Goal: Task Accomplishment & Management: Complete application form

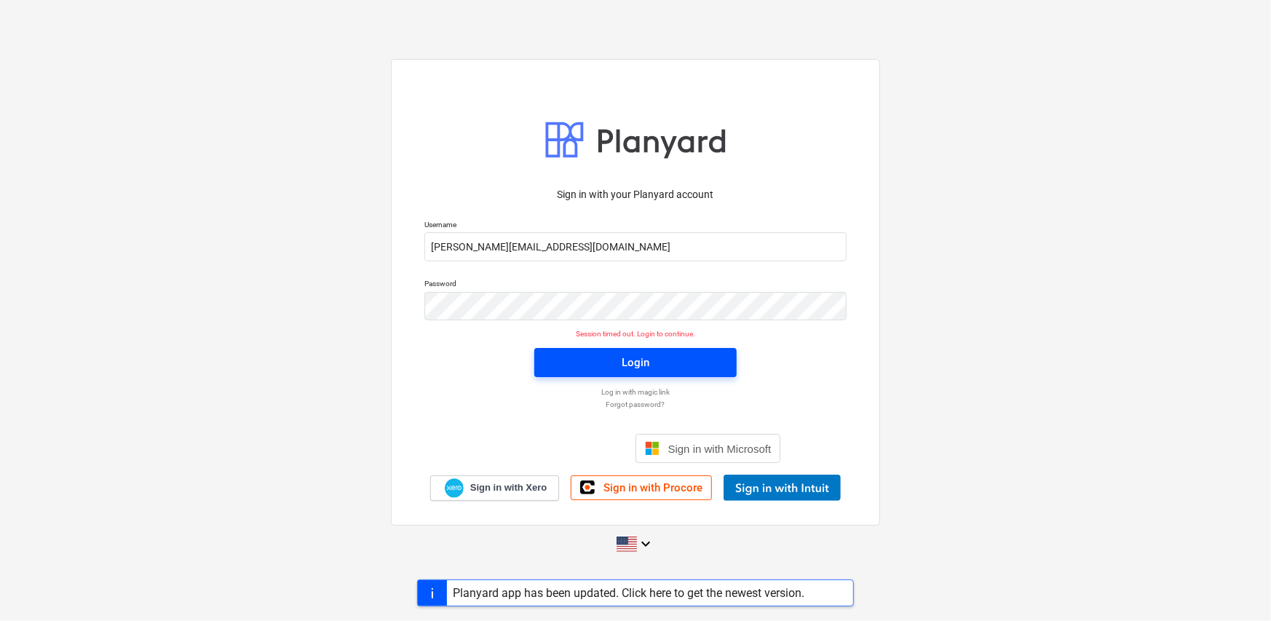
drag, startPoint x: 654, startPoint y: 366, endPoint x: 663, endPoint y: 364, distance: 9.0
click at [663, 364] on span "Login" at bounding box center [635, 362] width 167 height 19
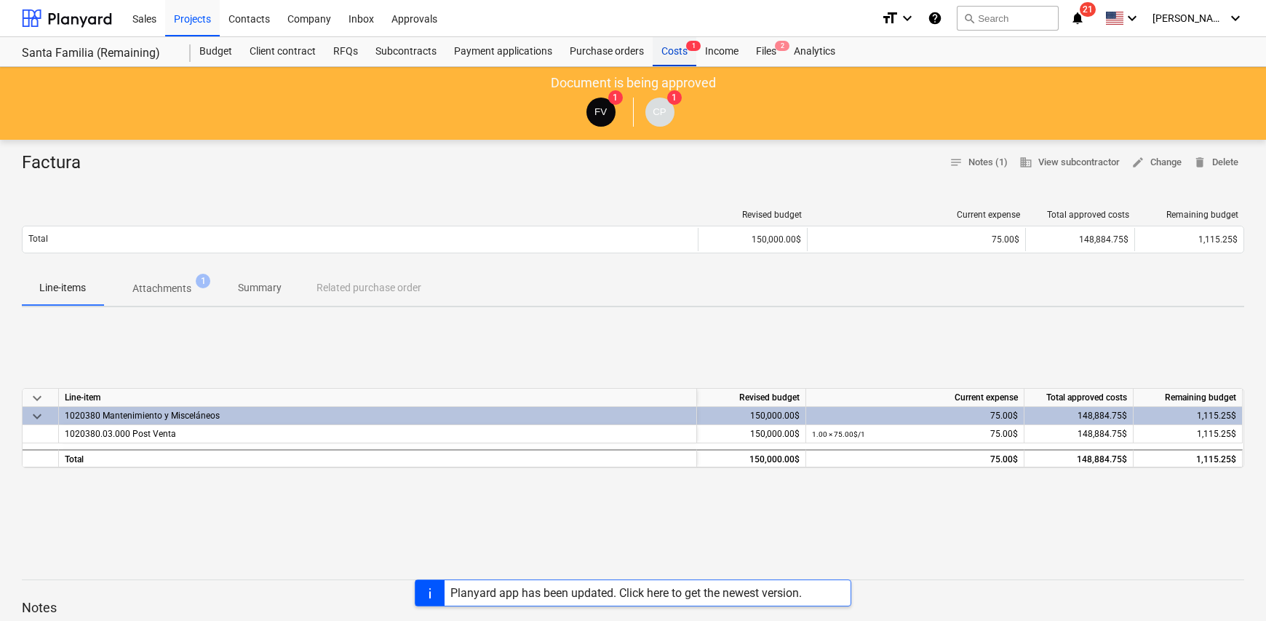
click at [676, 55] on div "Costs 1" at bounding box center [675, 51] width 44 height 29
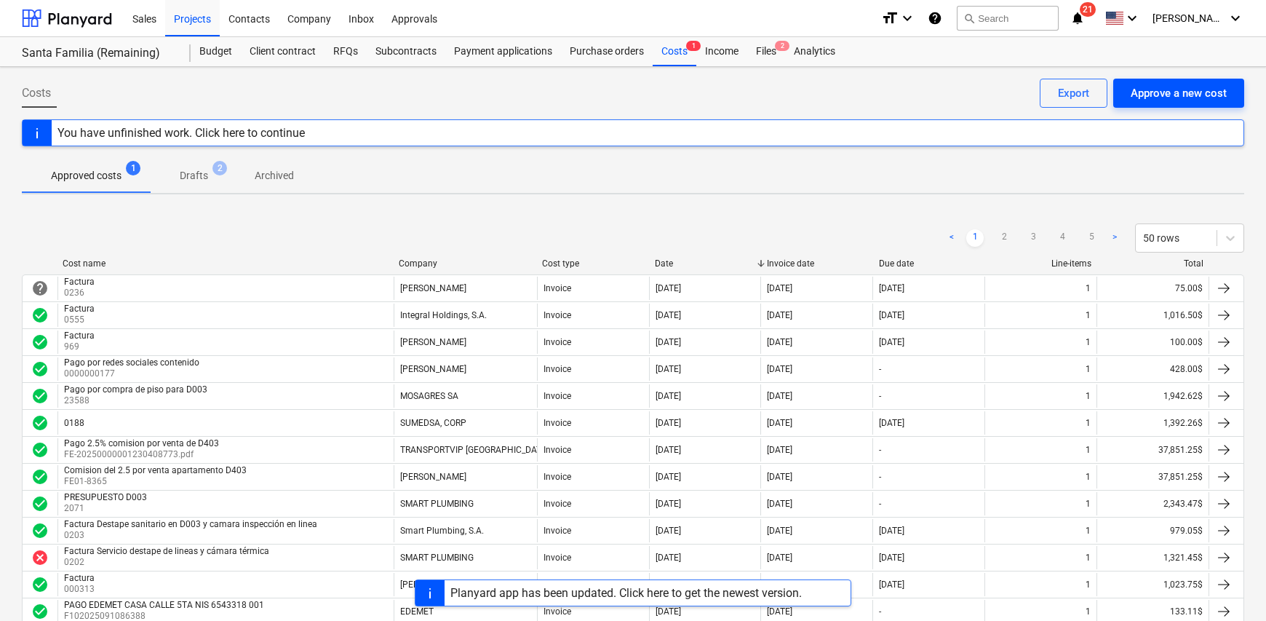
click at [1154, 97] on div "Approve a new cost" at bounding box center [1179, 93] width 96 height 19
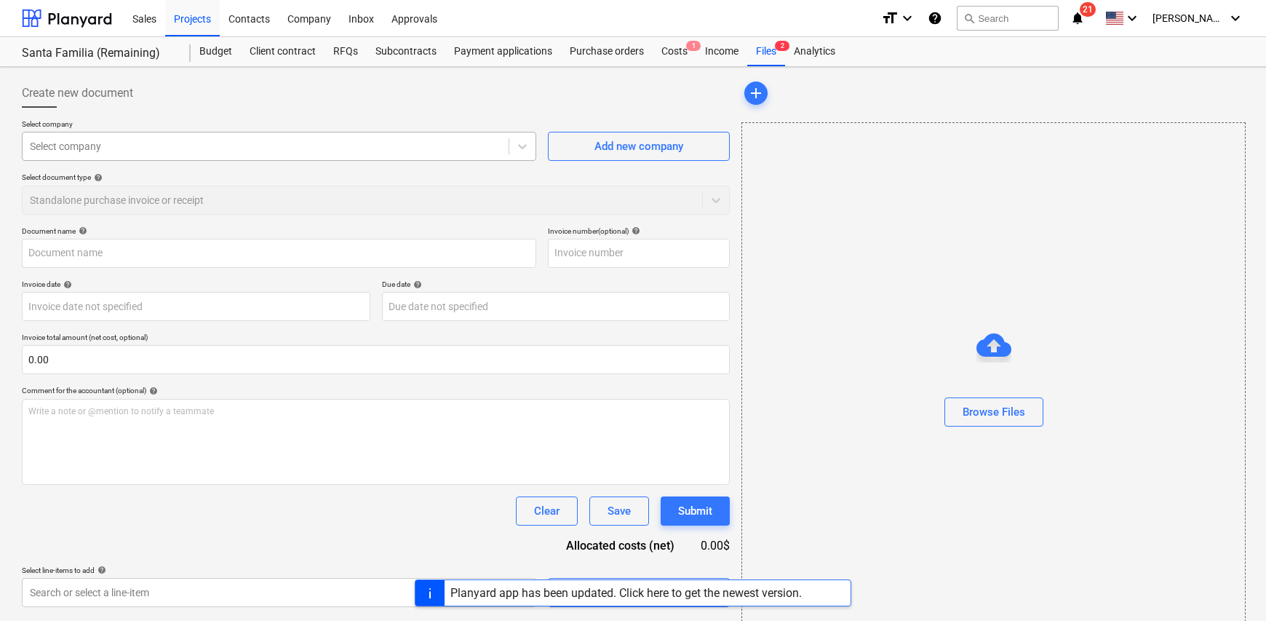
click at [178, 148] on div at bounding box center [266, 146] width 472 height 15
click at [142, 149] on div at bounding box center [266, 146] width 472 height 15
click at [157, 151] on div at bounding box center [266, 146] width 472 height 15
click at [50, 150] on div at bounding box center [266, 146] width 472 height 15
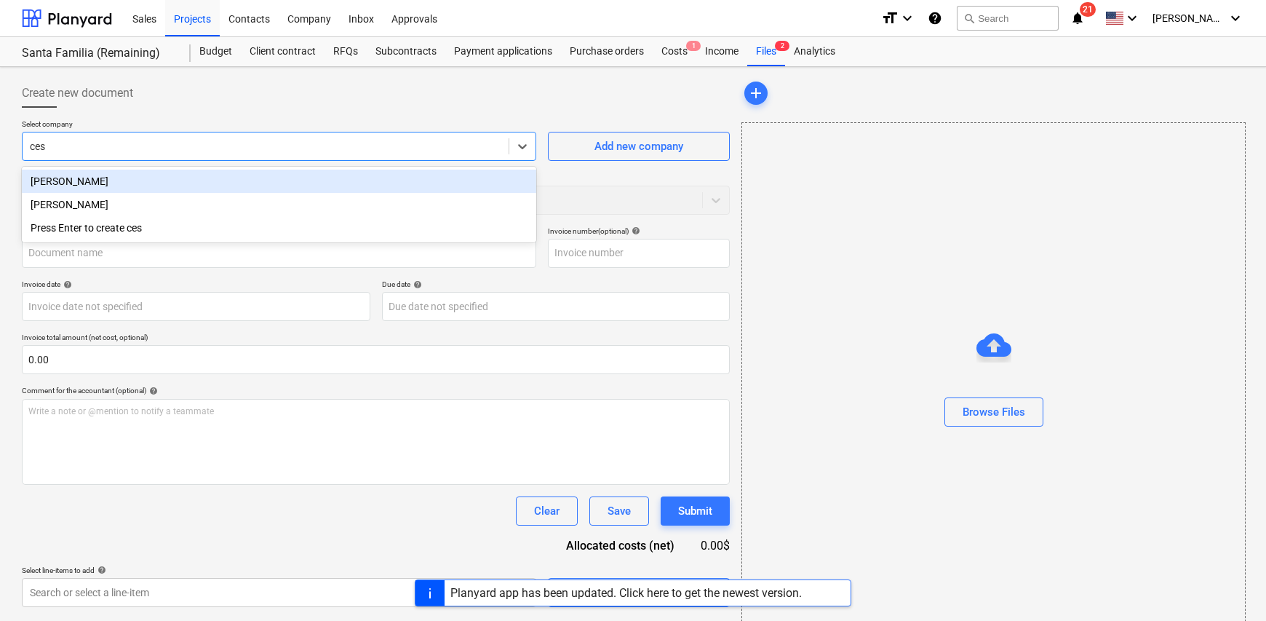
type input "cesa"
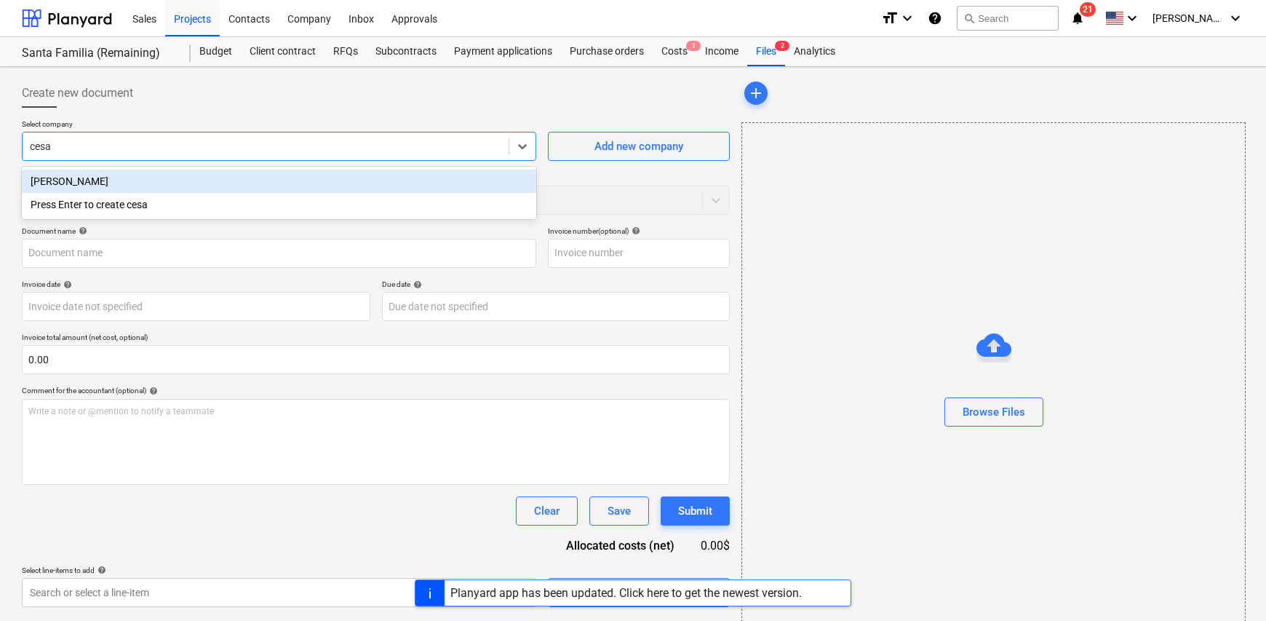
click at [169, 183] on div "[PERSON_NAME]" at bounding box center [279, 181] width 515 height 23
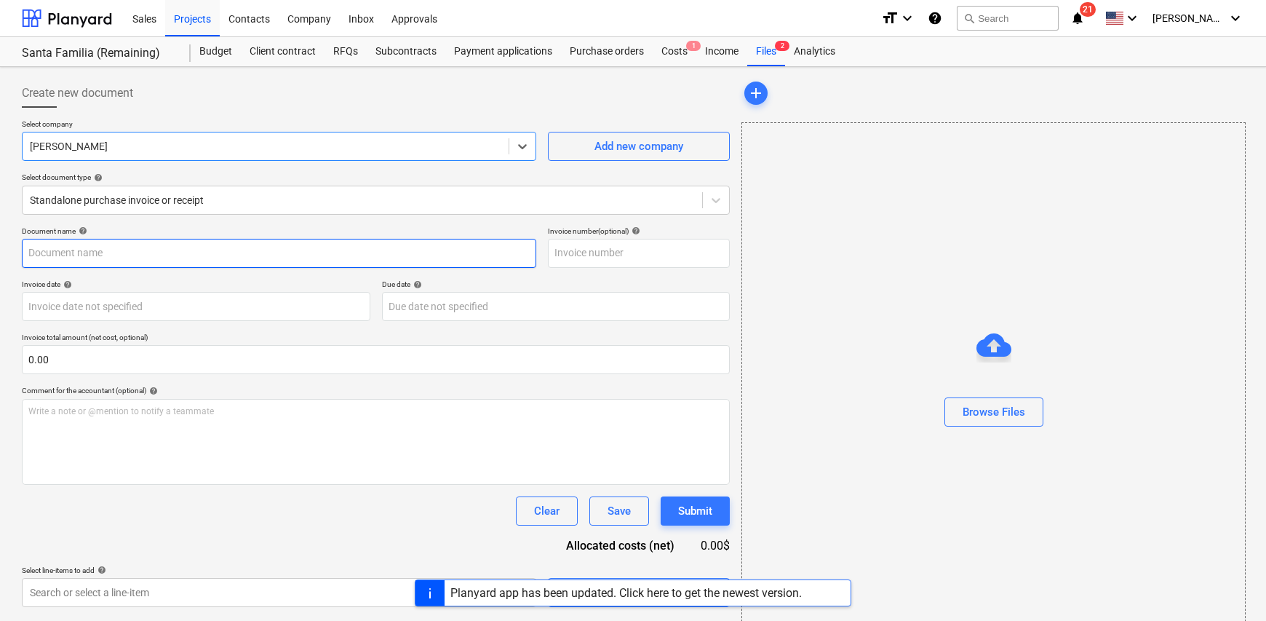
click at [116, 245] on input "text" at bounding box center [279, 253] width 515 height 29
click at [628, 258] on input "text" at bounding box center [639, 253] width 182 height 29
drag, startPoint x: 122, startPoint y: 247, endPoint x: -182, endPoint y: 235, distance: 303.7
click at [0, 235] on html "Sales Projects Contacts Company Inbox Approvals format_size keyboard_arrow_down…" at bounding box center [633, 310] width 1266 height 621
type input "Factura"
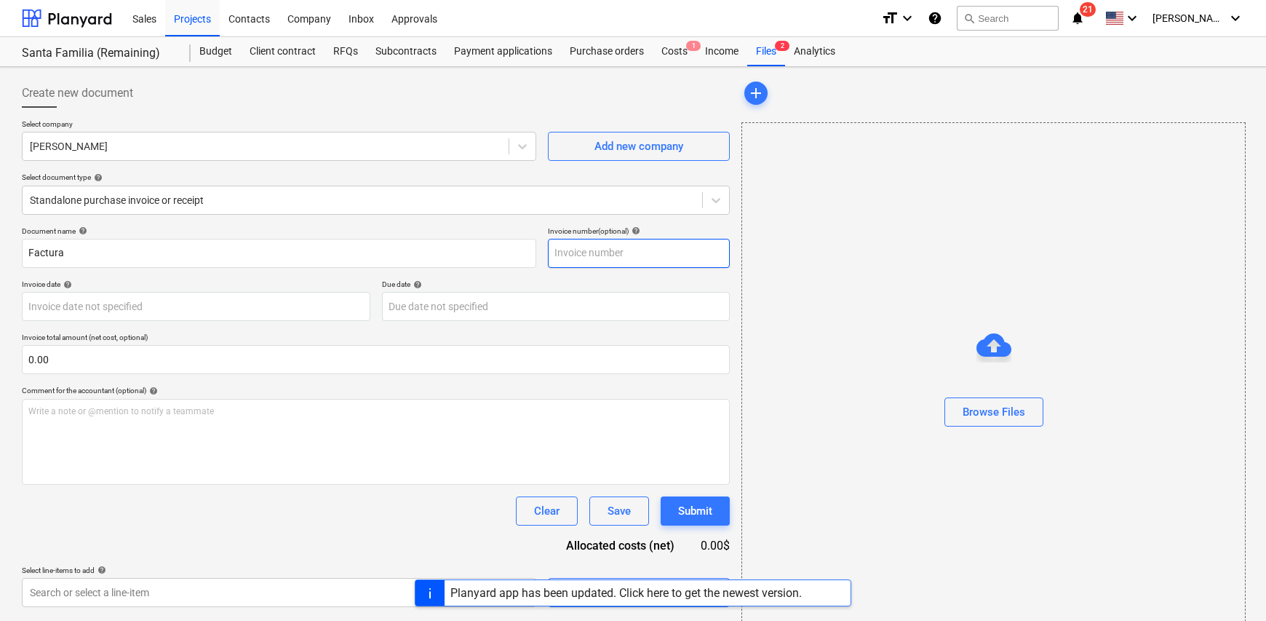
click at [574, 263] on input "text" at bounding box center [639, 253] width 182 height 29
type input "0227"
click at [185, 306] on body "Sales Projects Contacts Company Inbox Approvals format_size keyboard_arrow_down…" at bounding box center [633, 310] width 1266 height 621
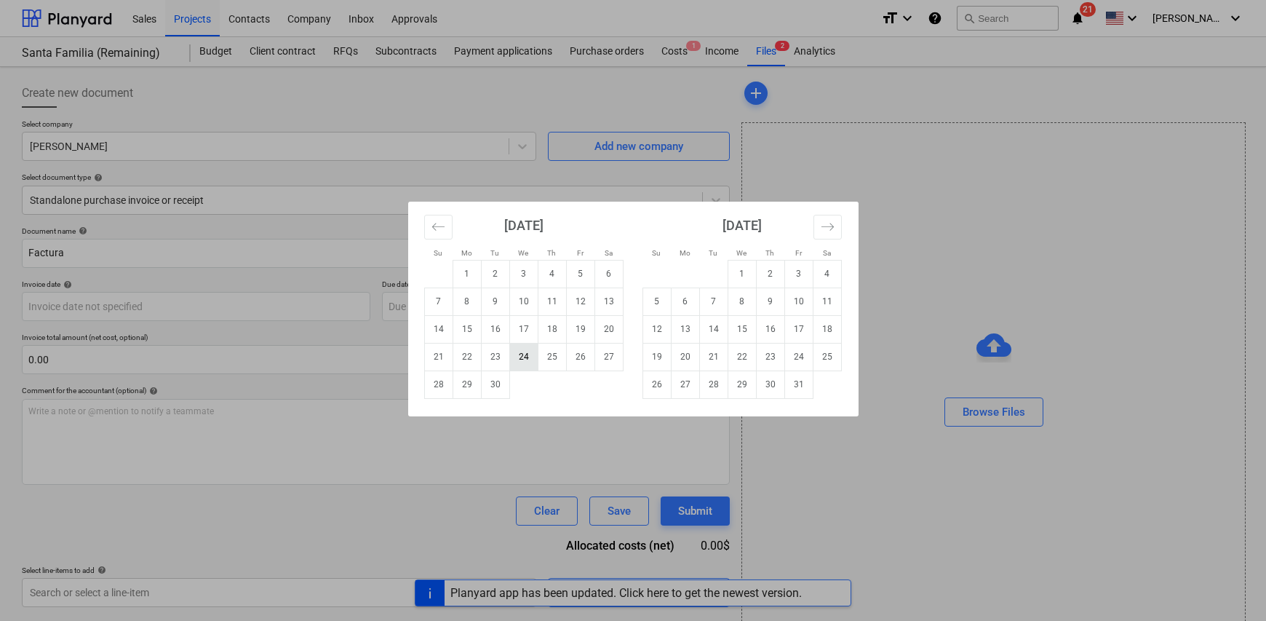
click at [521, 359] on td "24" at bounding box center [523, 357] width 28 height 28
type input "[DATE]"
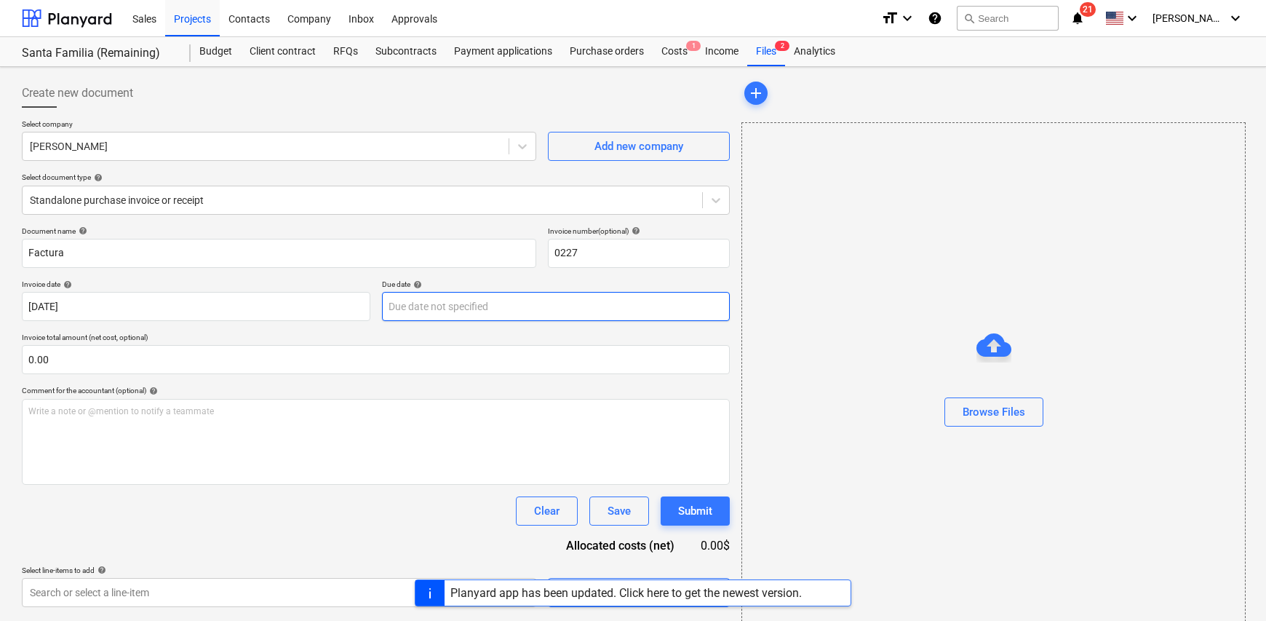
click at [480, 301] on body "Sales Projects Contacts Company Inbox Approvals format_size keyboard_arrow_down…" at bounding box center [633, 310] width 1266 height 621
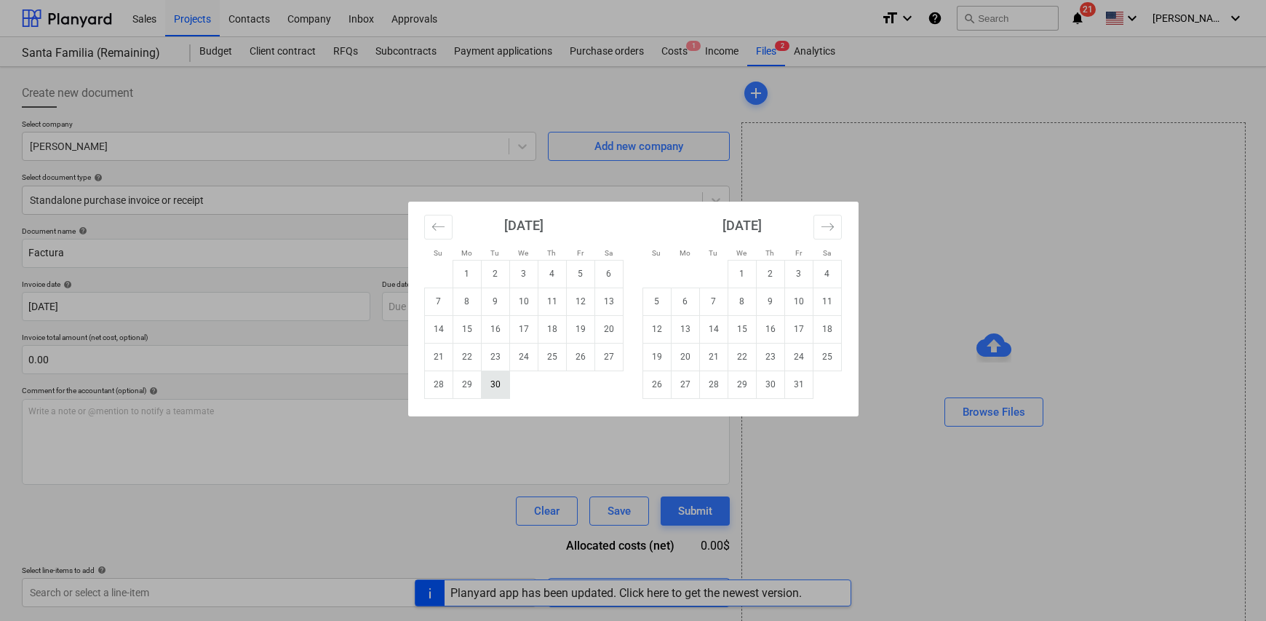
click at [491, 386] on td "30" at bounding box center [495, 384] width 28 height 28
type input "[DATE]"
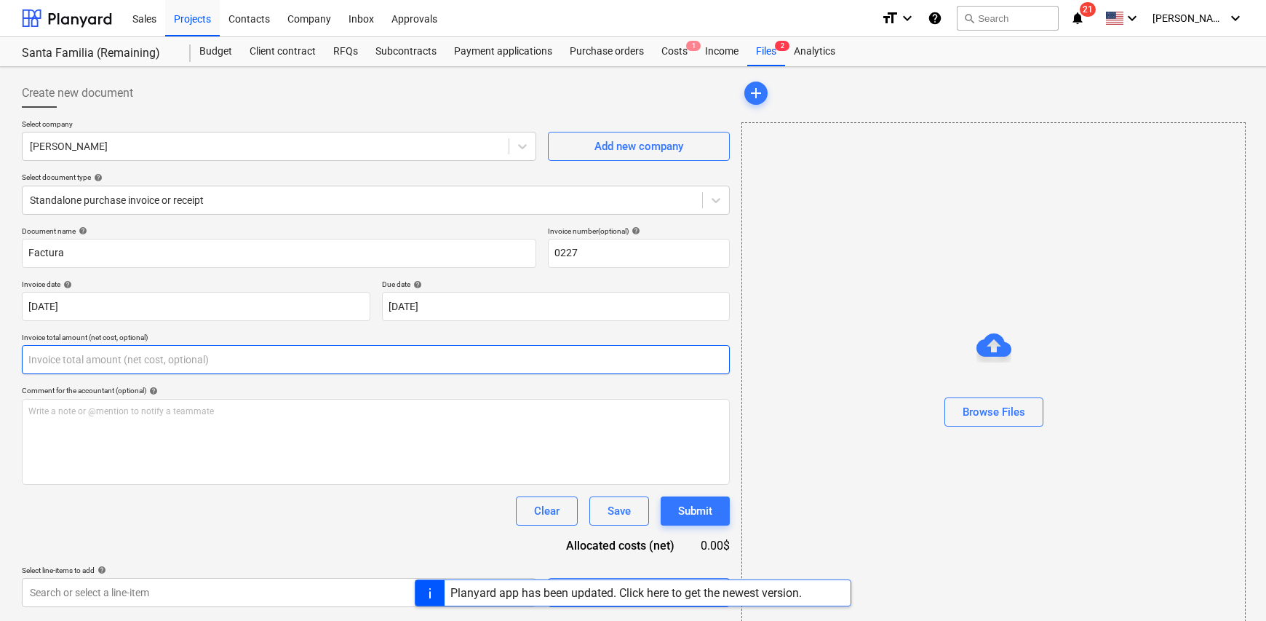
click at [60, 365] on input "text" at bounding box center [376, 359] width 708 height 29
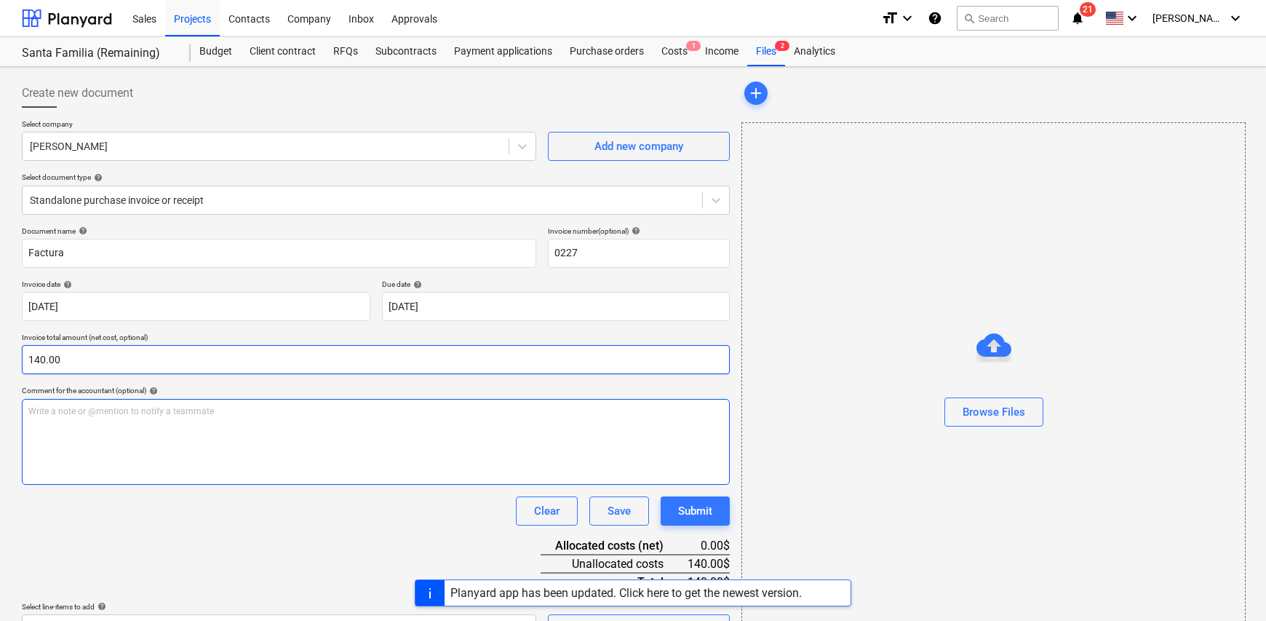
type input "140.00"
click at [102, 431] on div "Write a note or @mention to notify a teammate [PERSON_NAME]" at bounding box center [376, 442] width 708 height 86
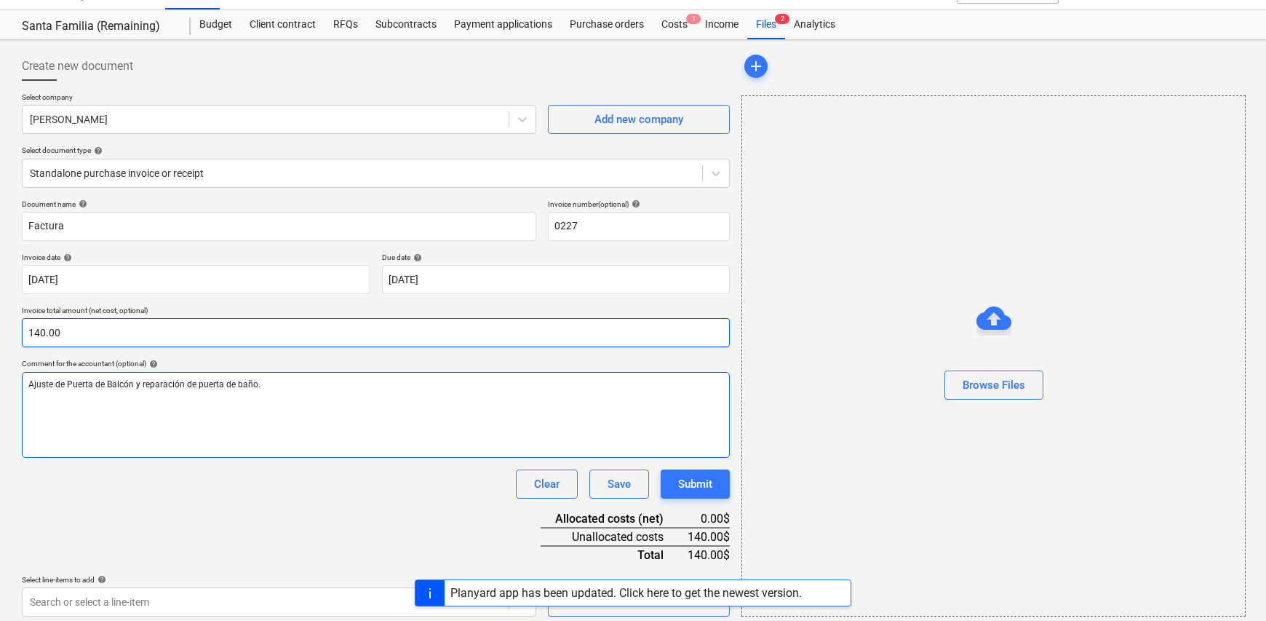
scroll to position [34, 0]
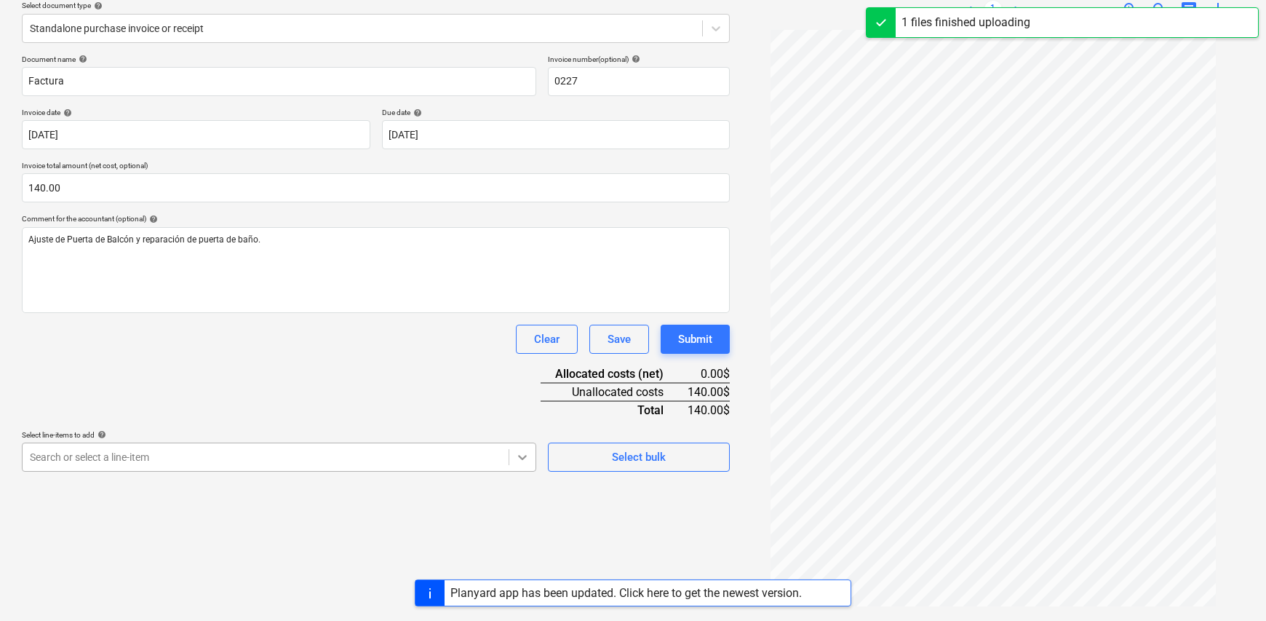
scroll to position [247, 0]
click at [518, 448] on body "Sales Projects Contacts Company Inbox Approvals format_size keyboard_arrow_down…" at bounding box center [633, 138] width 1266 height 621
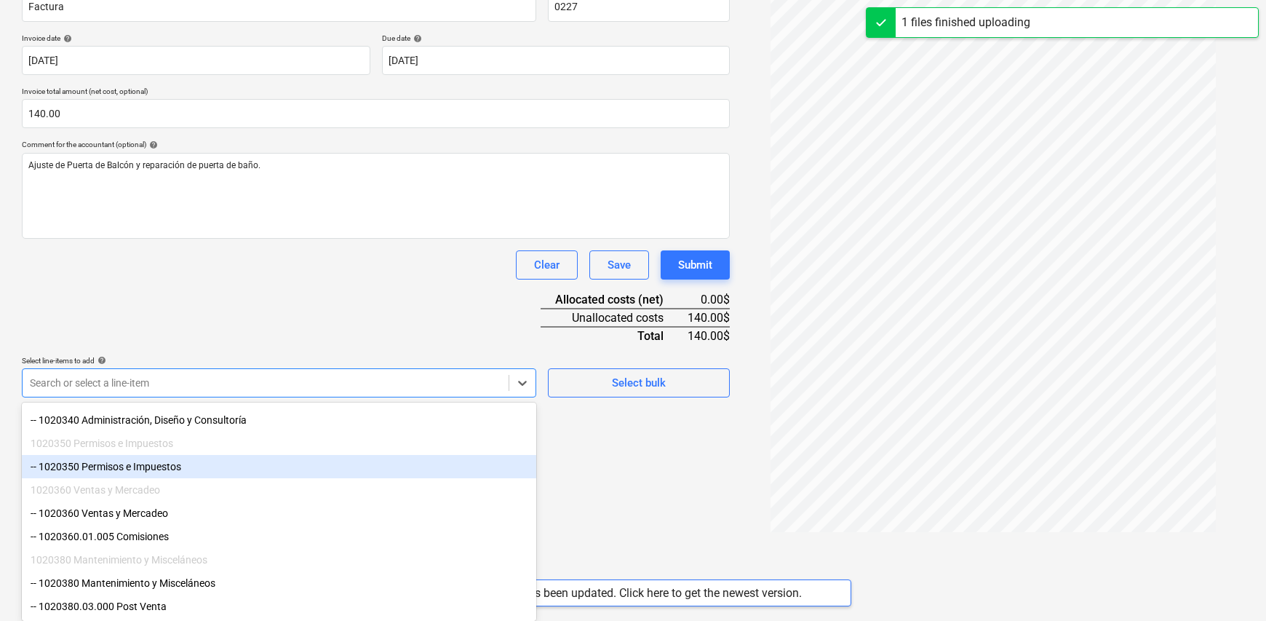
scroll to position [151, 0]
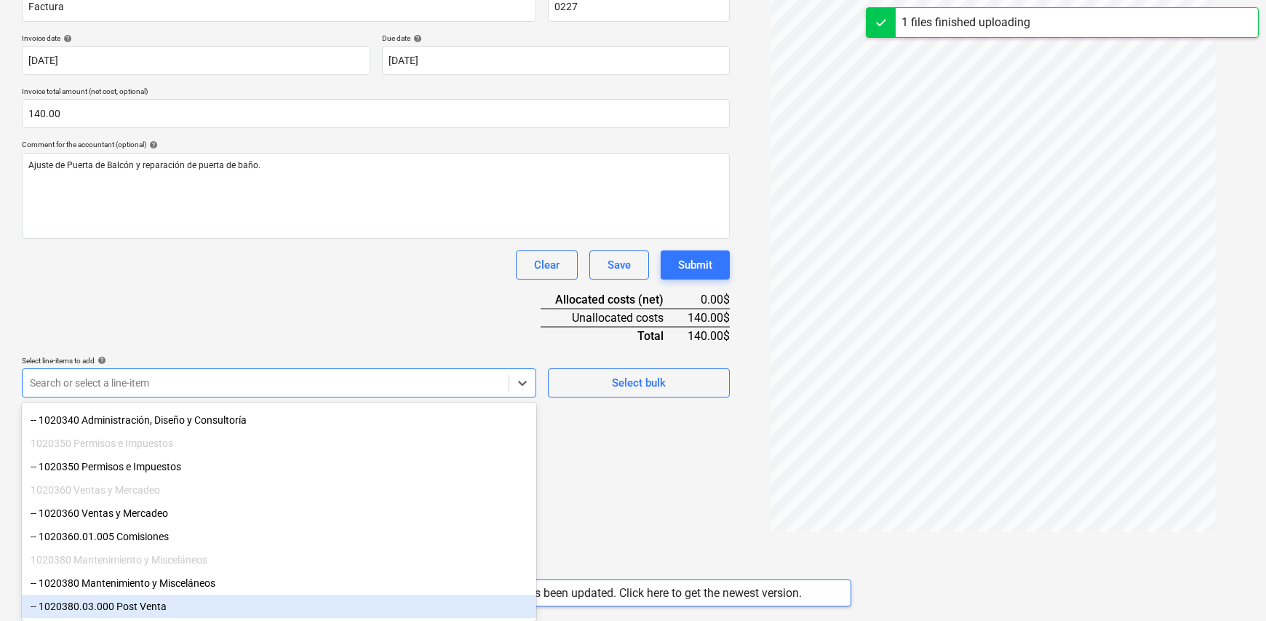
click at [220, 603] on div "-- 1020380.03.000 Post Venta" at bounding box center [279, 606] width 515 height 23
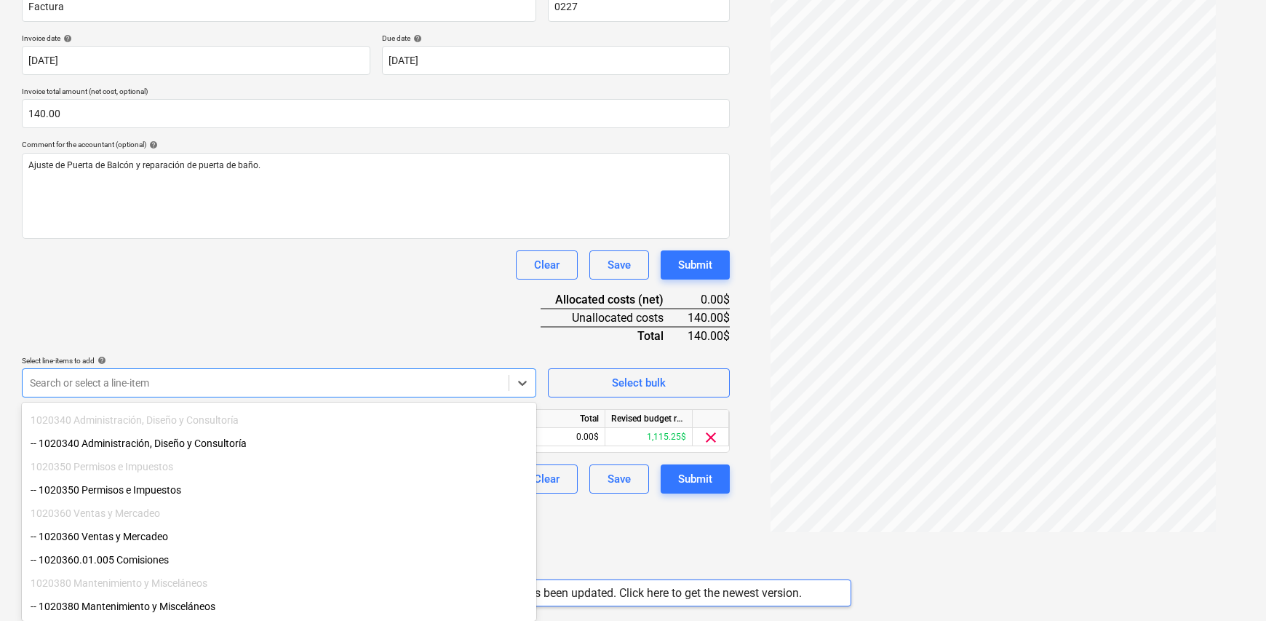
click at [726, 541] on div "Create new document Select company [PERSON_NAME] Add new company Select documen…" at bounding box center [633, 184] width 1266 height 726
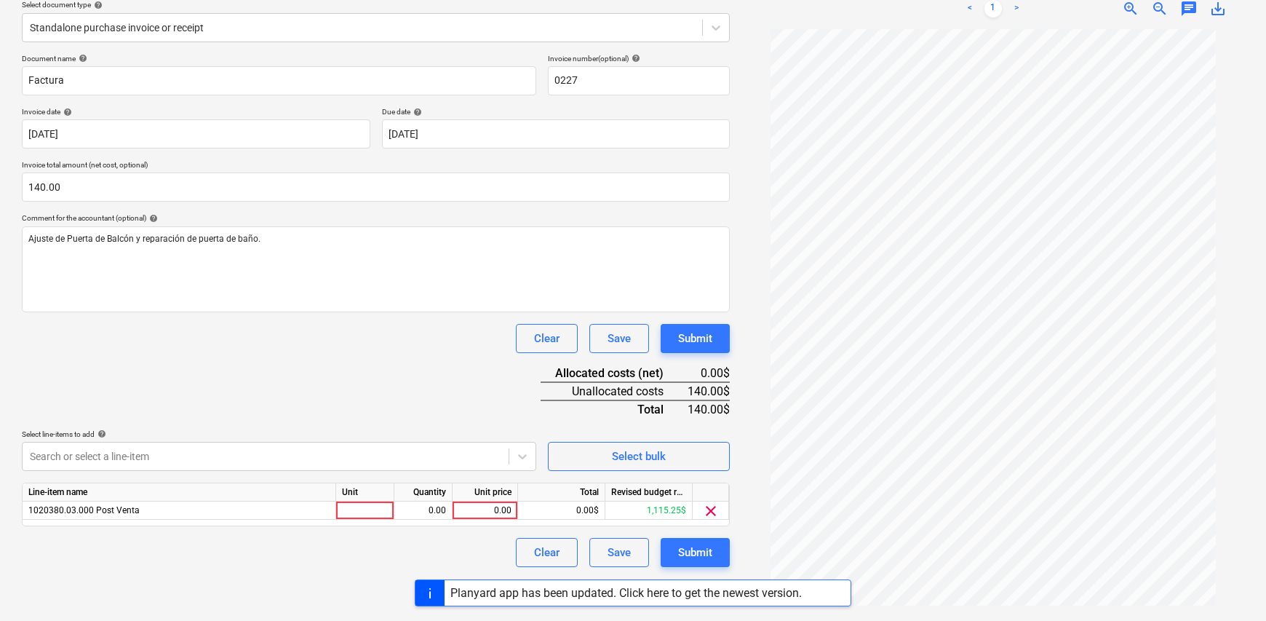
scroll to position [172, 0]
click at [372, 509] on div at bounding box center [365, 511] width 58 height 18
type input "1"
click at [424, 509] on div "0.00" at bounding box center [423, 511] width 46 height 18
type input "1"
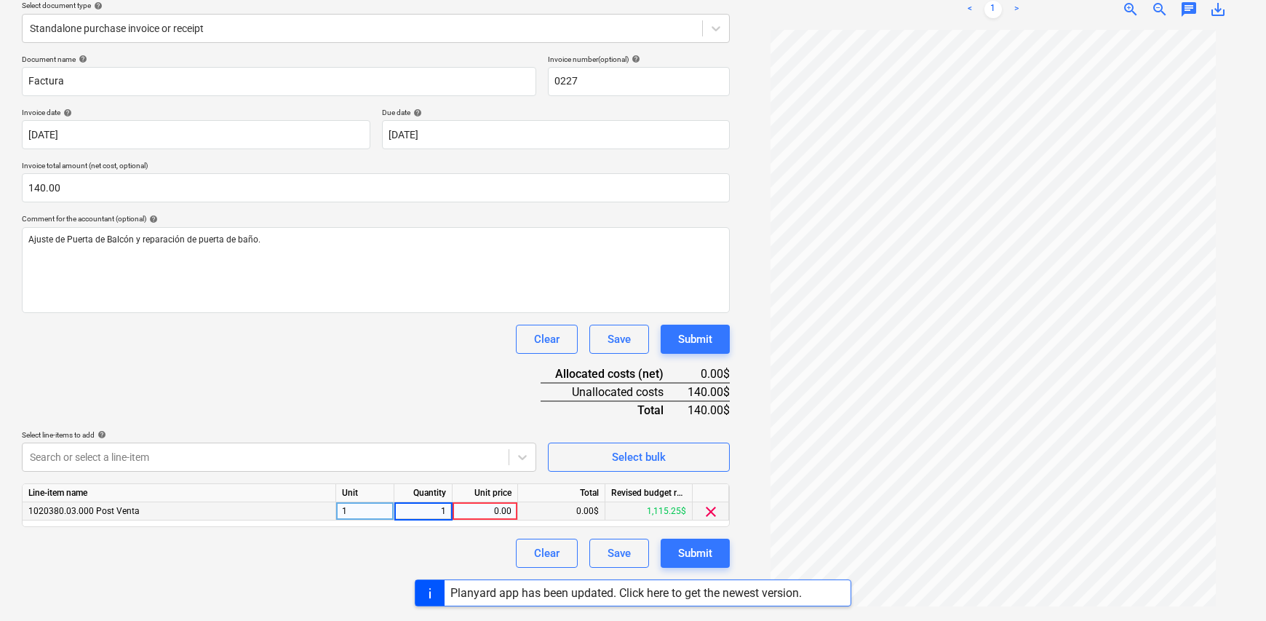
click at [478, 512] on div "0.00" at bounding box center [485, 511] width 53 height 18
type input "140.00"
click at [427, 375] on div "Document name help Factura Invoice number (optional) help 0227 Invoice date hel…" at bounding box center [376, 311] width 708 height 513
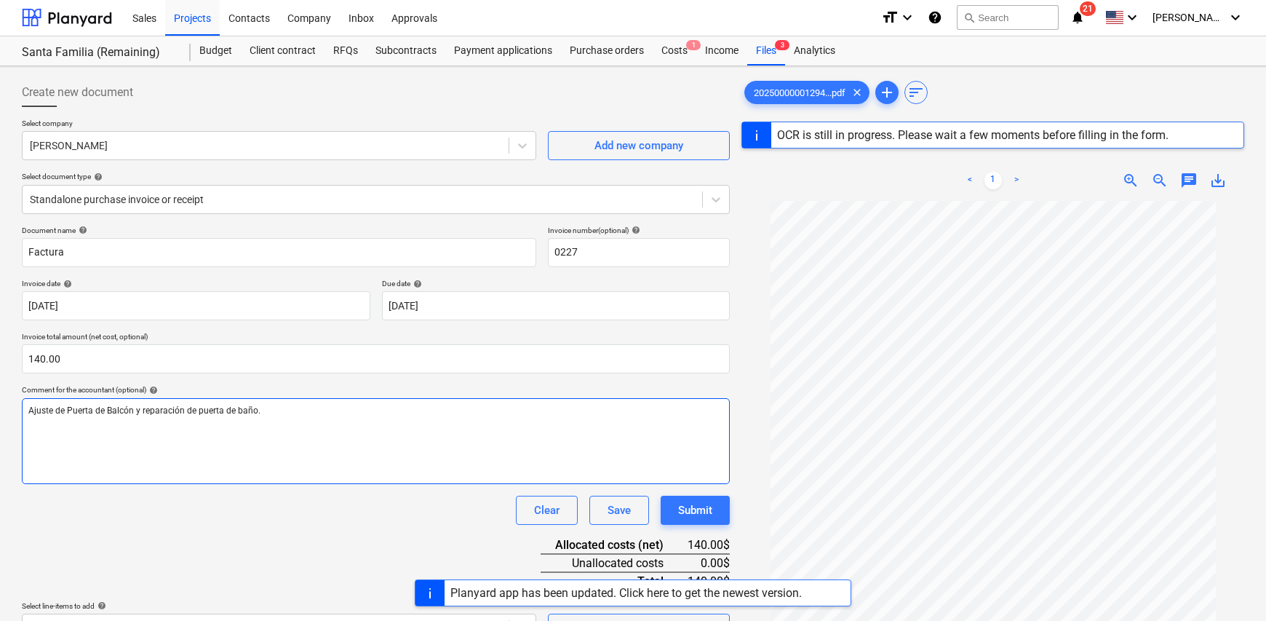
scroll to position [0, 0]
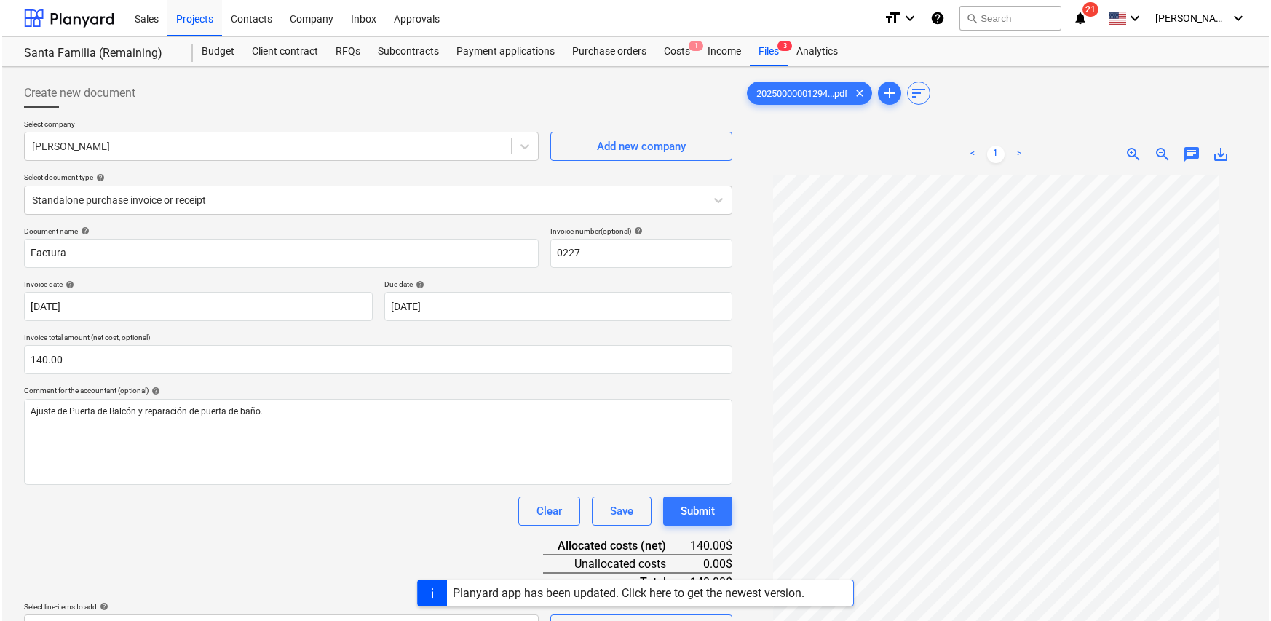
scroll to position [146, 0]
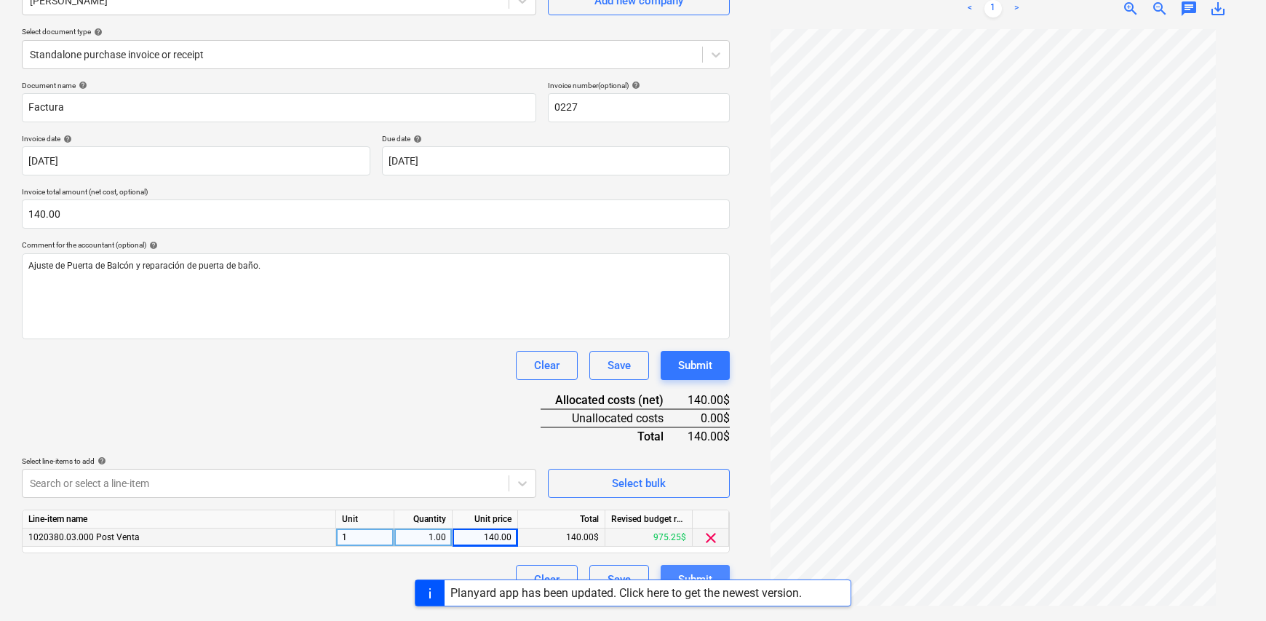
click at [699, 572] on div "Submit" at bounding box center [695, 579] width 34 height 19
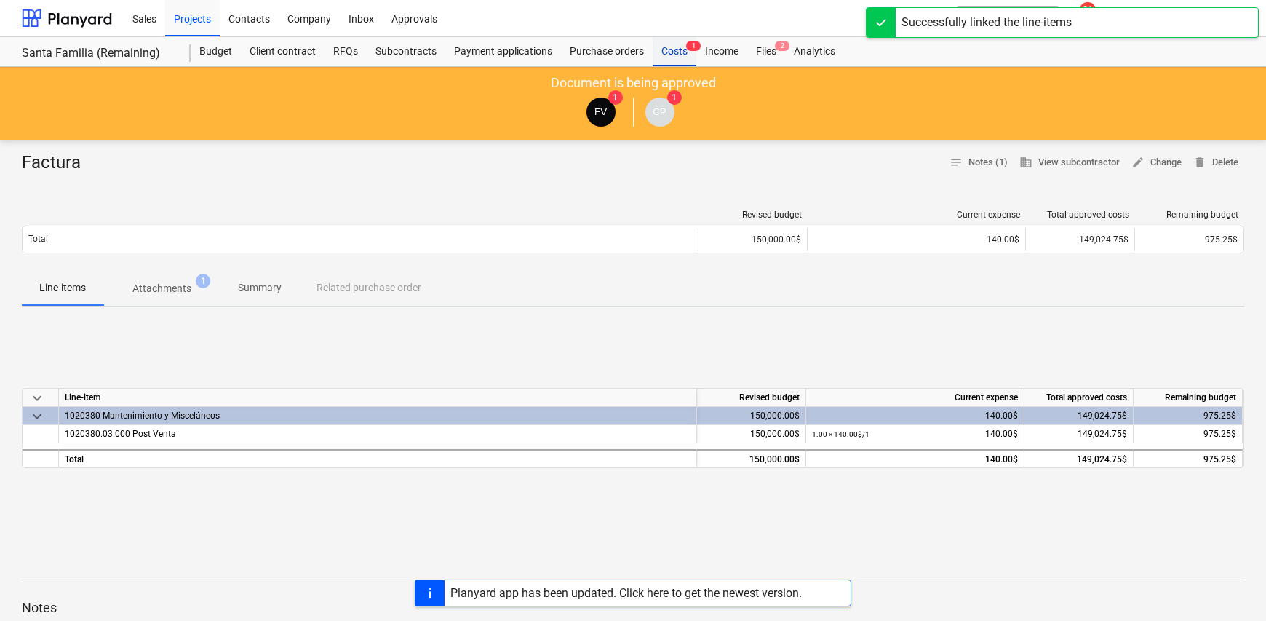
click at [678, 52] on div "Costs 1" at bounding box center [675, 51] width 44 height 29
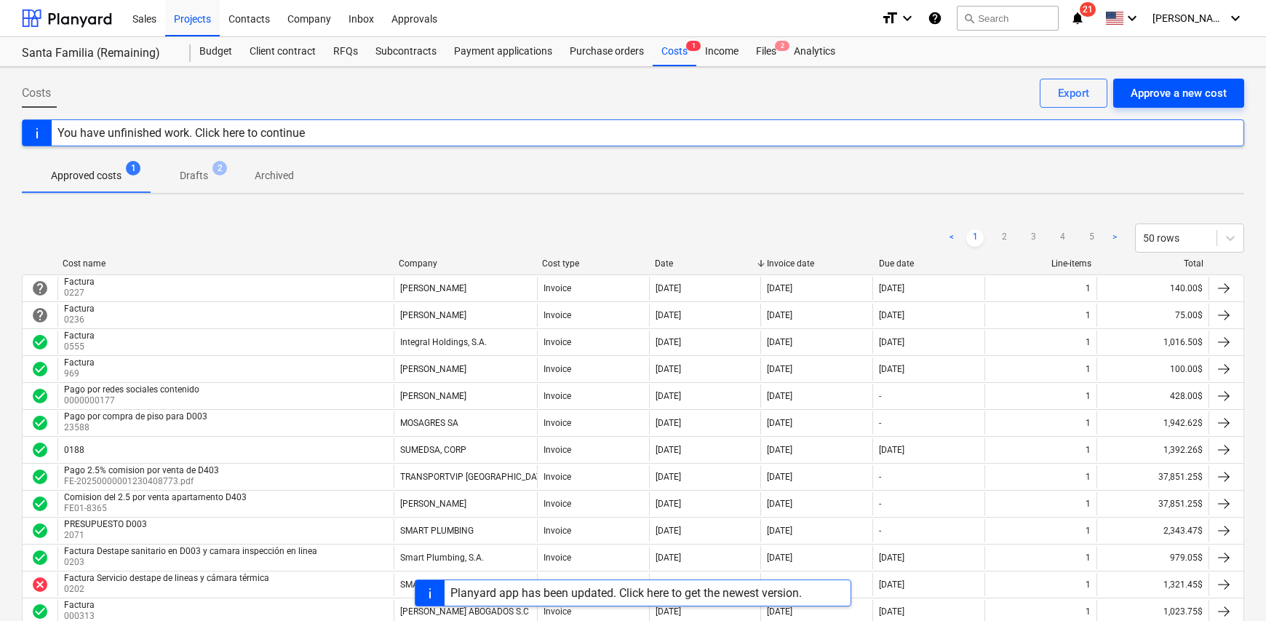
click at [1173, 93] on div "Approve a new cost" at bounding box center [1179, 93] width 96 height 19
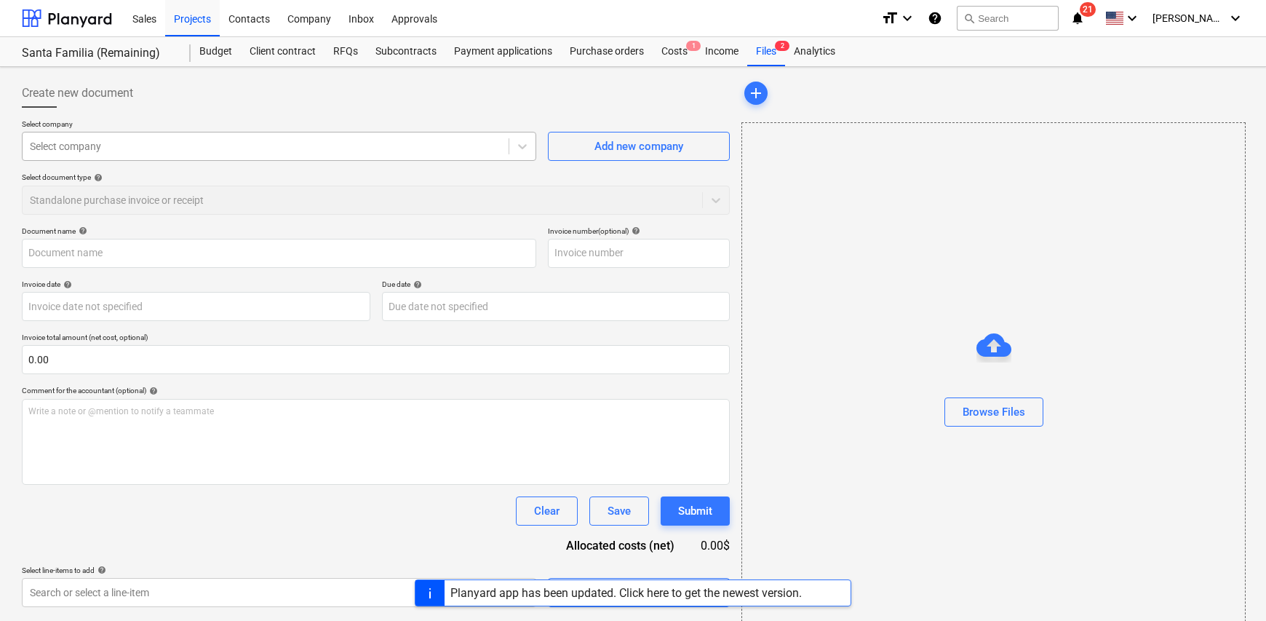
click at [71, 146] on div at bounding box center [266, 146] width 472 height 15
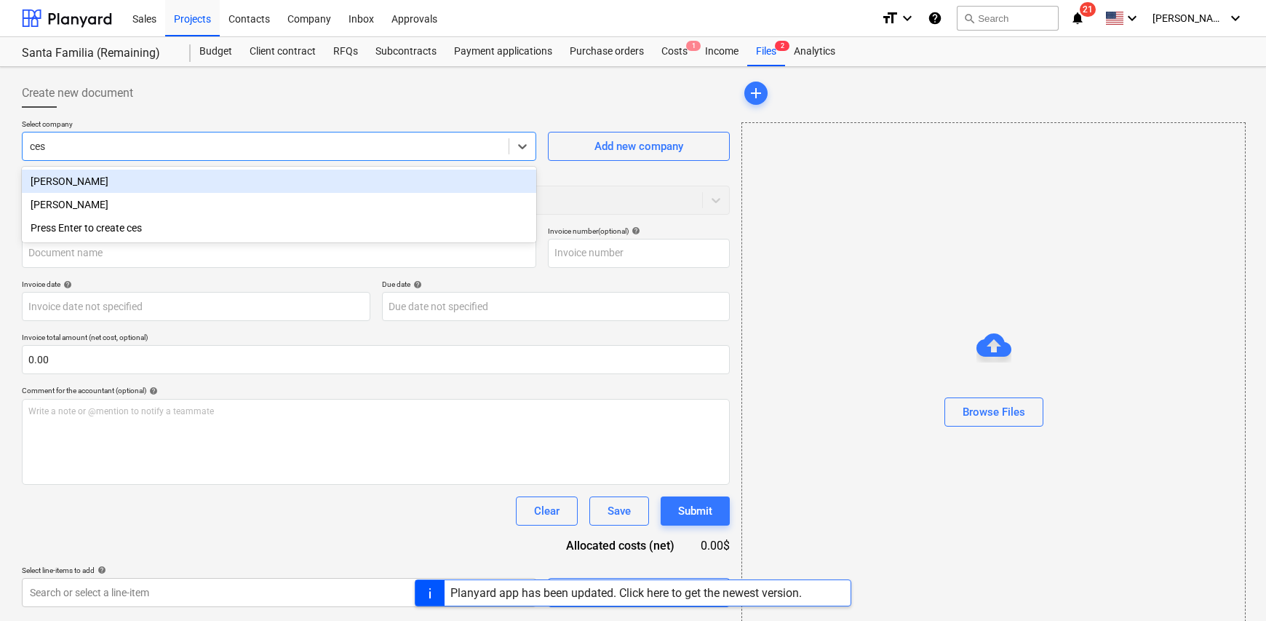
type input "cesa"
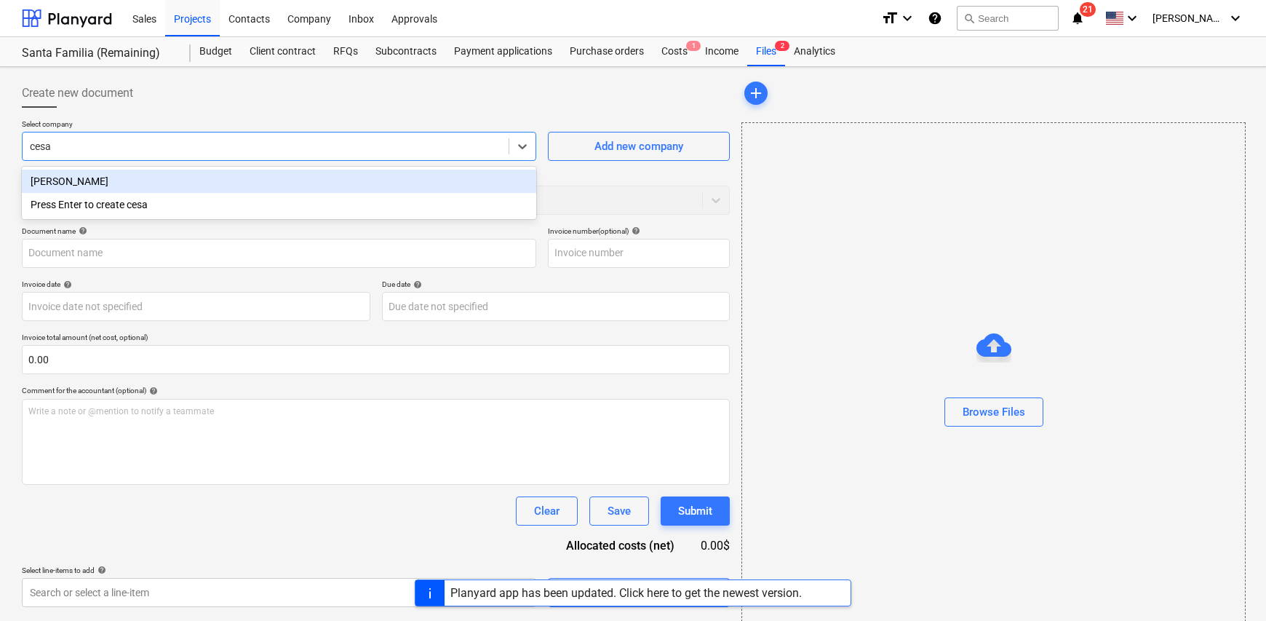
click at [100, 175] on div "[PERSON_NAME]" at bounding box center [279, 181] width 515 height 23
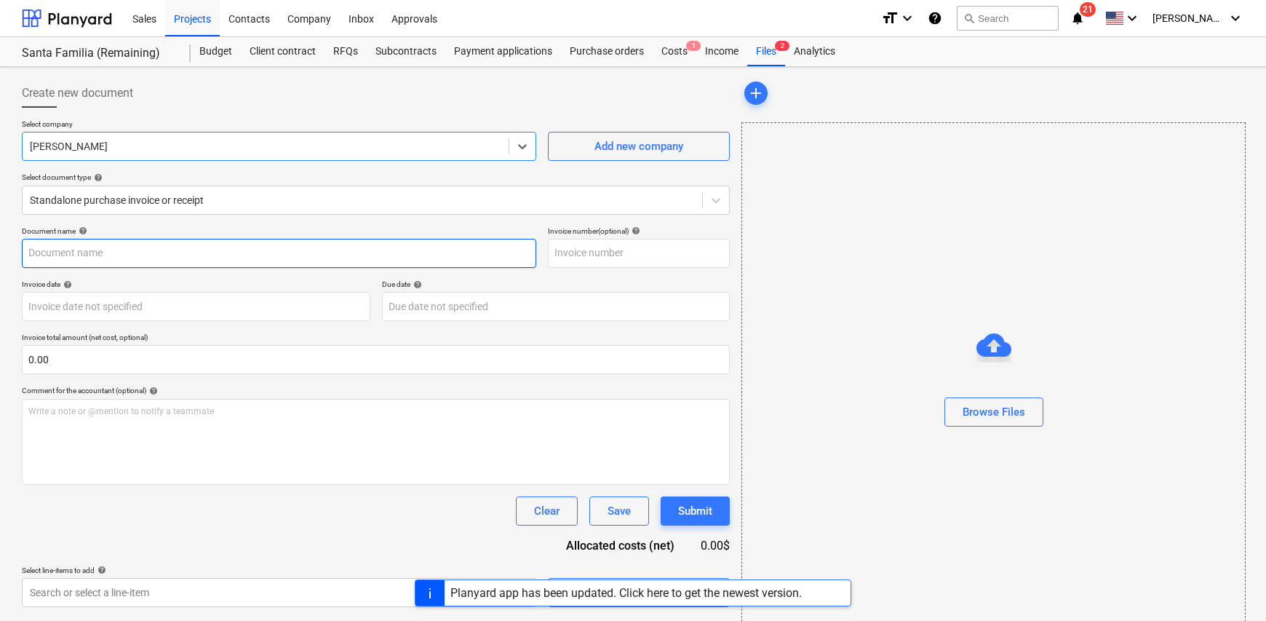
click at [128, 252] on input "text" at bounding box center [279, 253] width 515 height 29
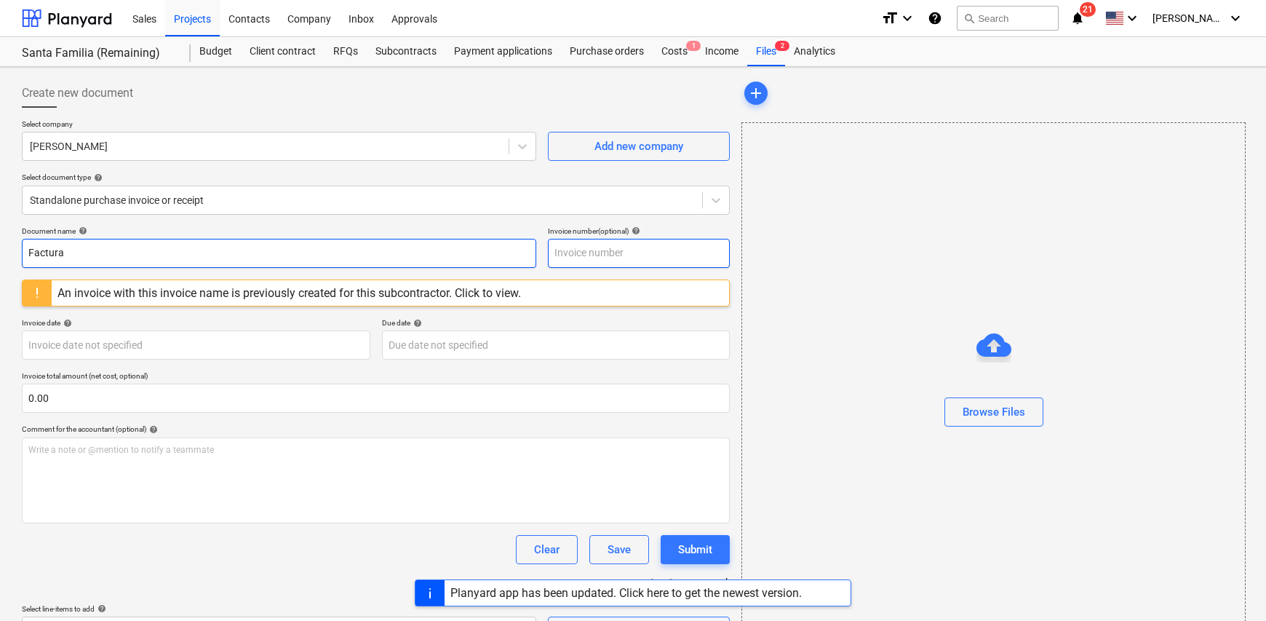
type input "Factura"
click at [591, 256] on input "text" at bounding box center [639, 253] width 182 height 29
type input "0226"
click at [75, 341] on body "Sales Projects Contacts Company Inbox Approvals format_size keyboard_arrow_down…" at bounding box center [633, 310] width 1266 height 621
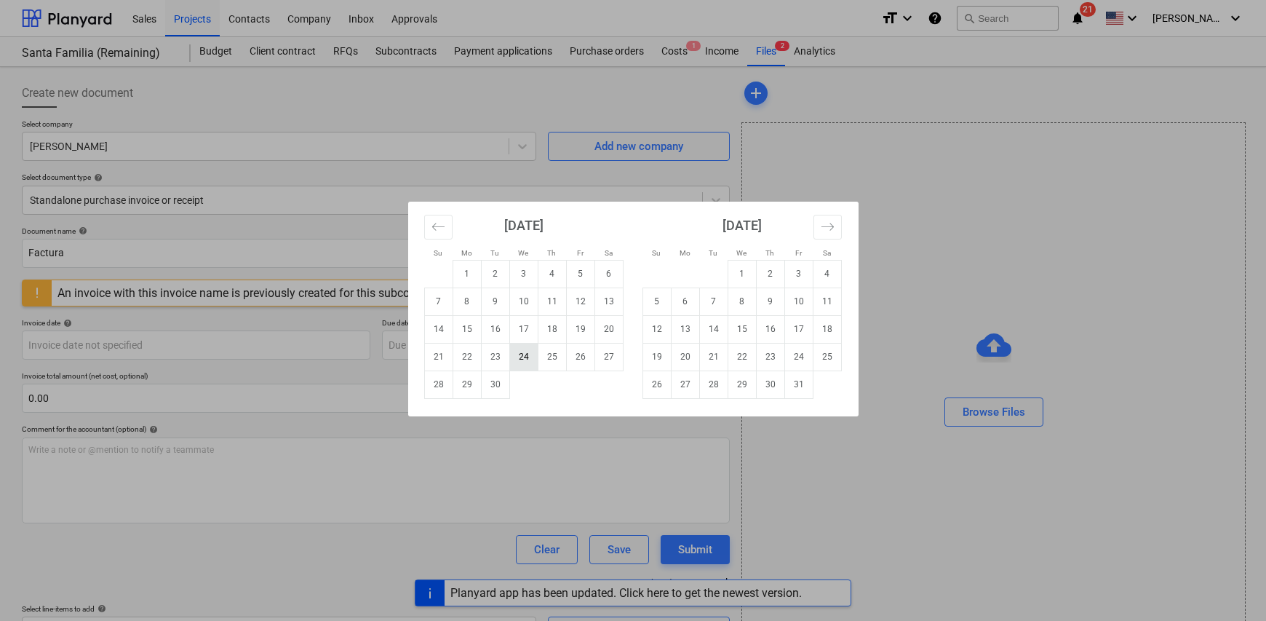
click at [525, 358] on td "24" at bounding box center [523, 357] width 28 height 28
type input "[DATE]"
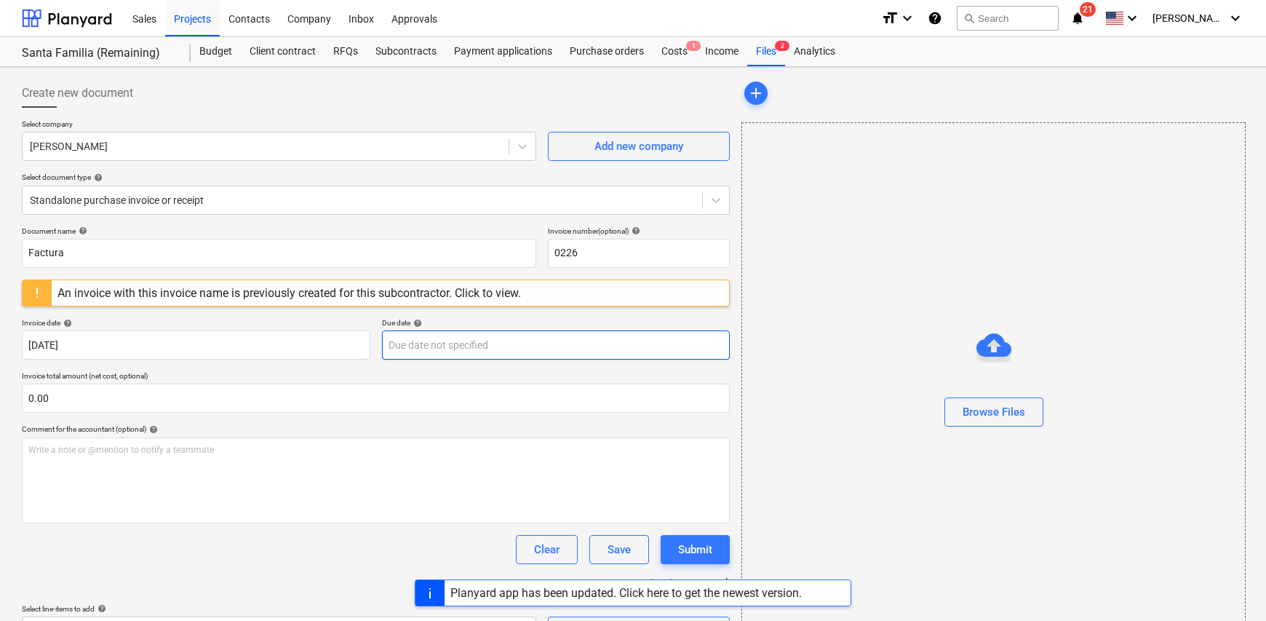
click at [448, 342] on body "Sales Projects Contacts Company Inbox Approvals format_size keyboard_arrow_down…" at bounding box center [633, 310] width 1266 height 621
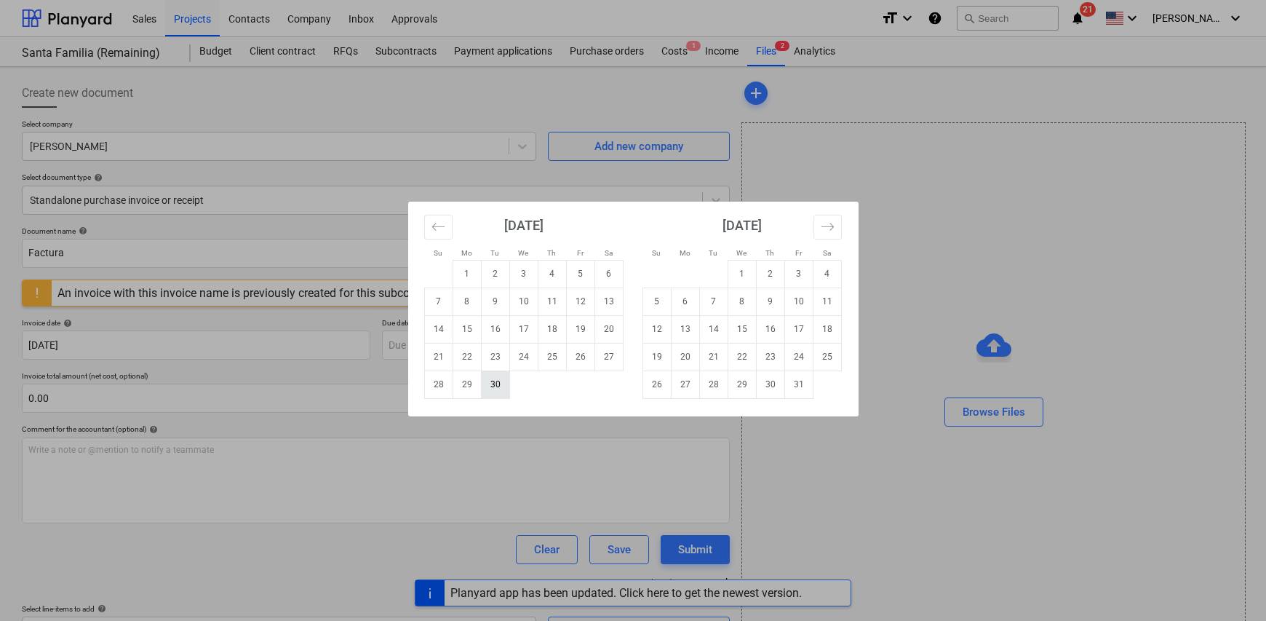
click at [490, 386] on td "30" at bounding box center [495, 384] width 28 height 28
type input "[DATE]"
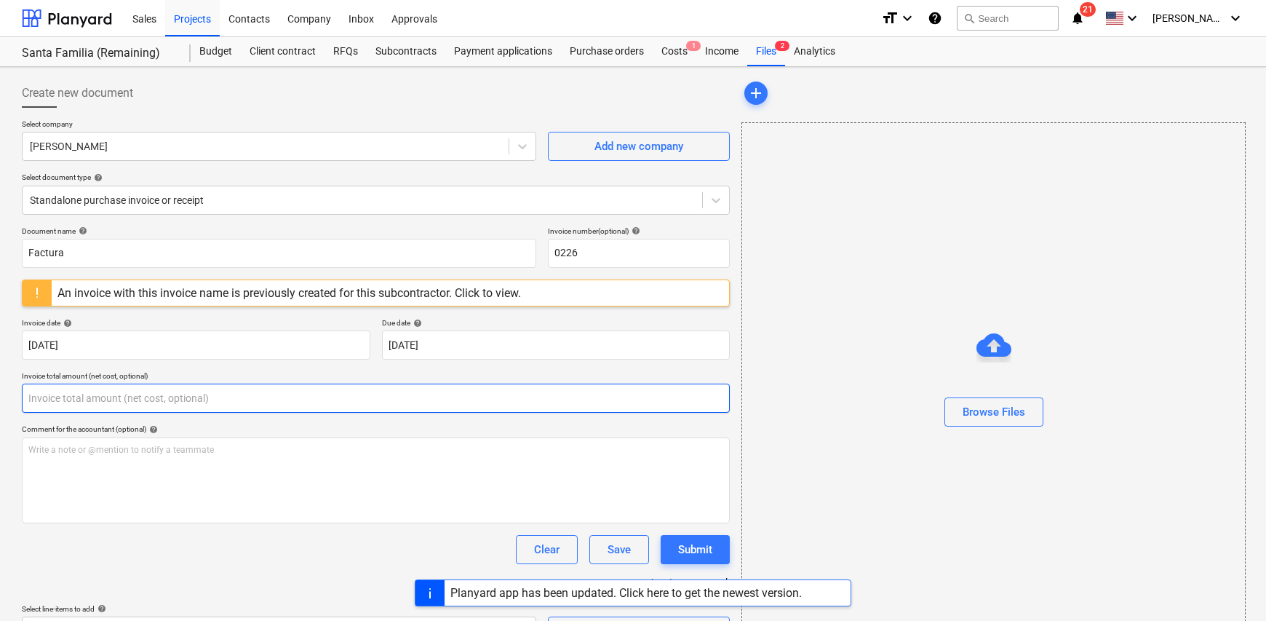
click at [108, 386] on input "text" at bounding box center [376, 398] width 708 height 29
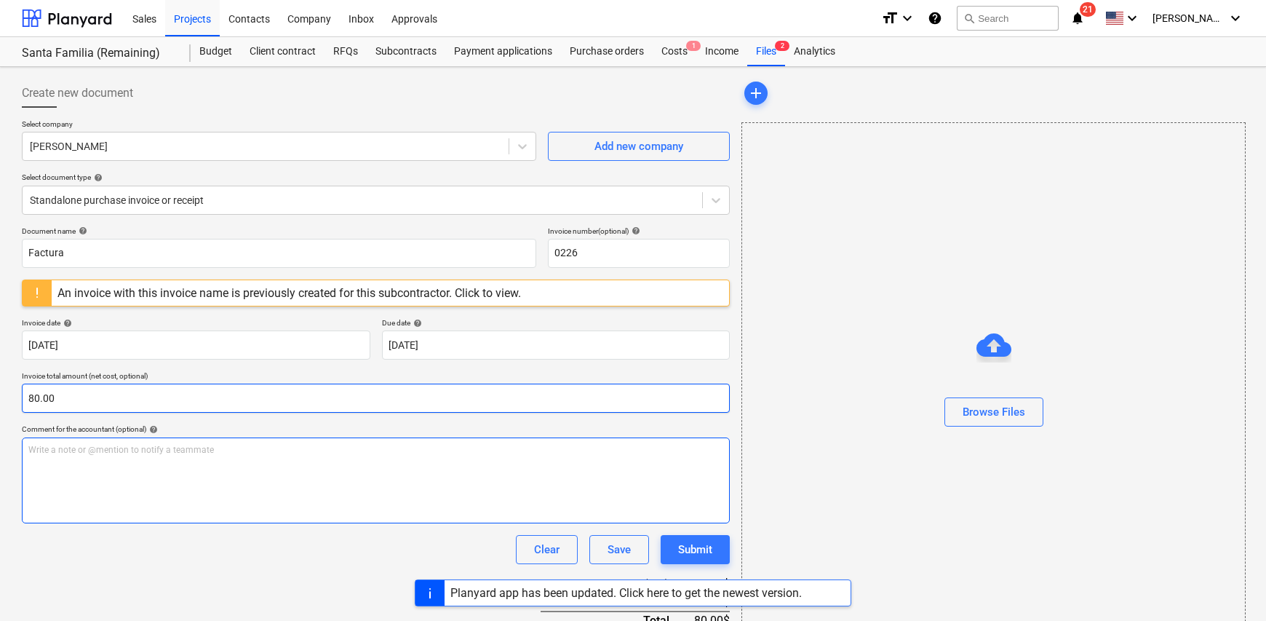
type input "80.00"
click at [142, 469] on div "Write a note or @mention to notify a teammate [PERSON_NAME]" at bounding box center [376, 480] width 708 height 86
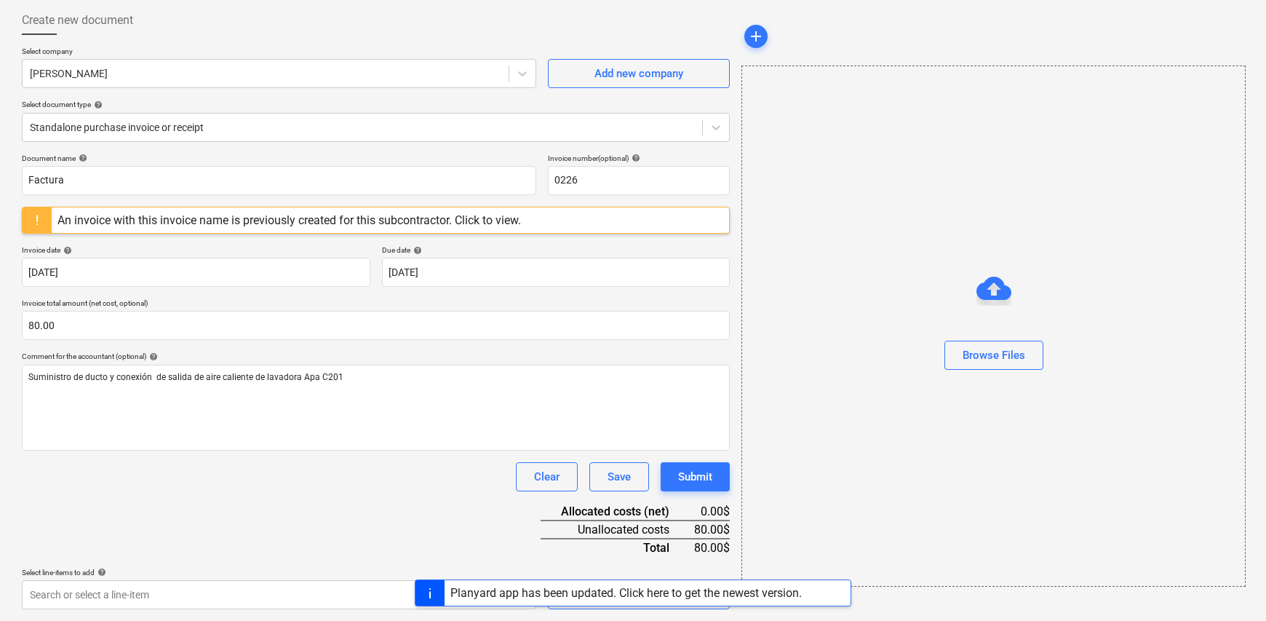
click at [355, 595] on div "Planyard app has been updated. Click here to get the newest version." at bounding box center [633, 592] width 1266 height 27
click at [493, 548] on body "Sales Projects Contacts Company Inbox Approvals format_size keyboard_arrow_down…" at bounding box center [633, 237] width 1266 height 621
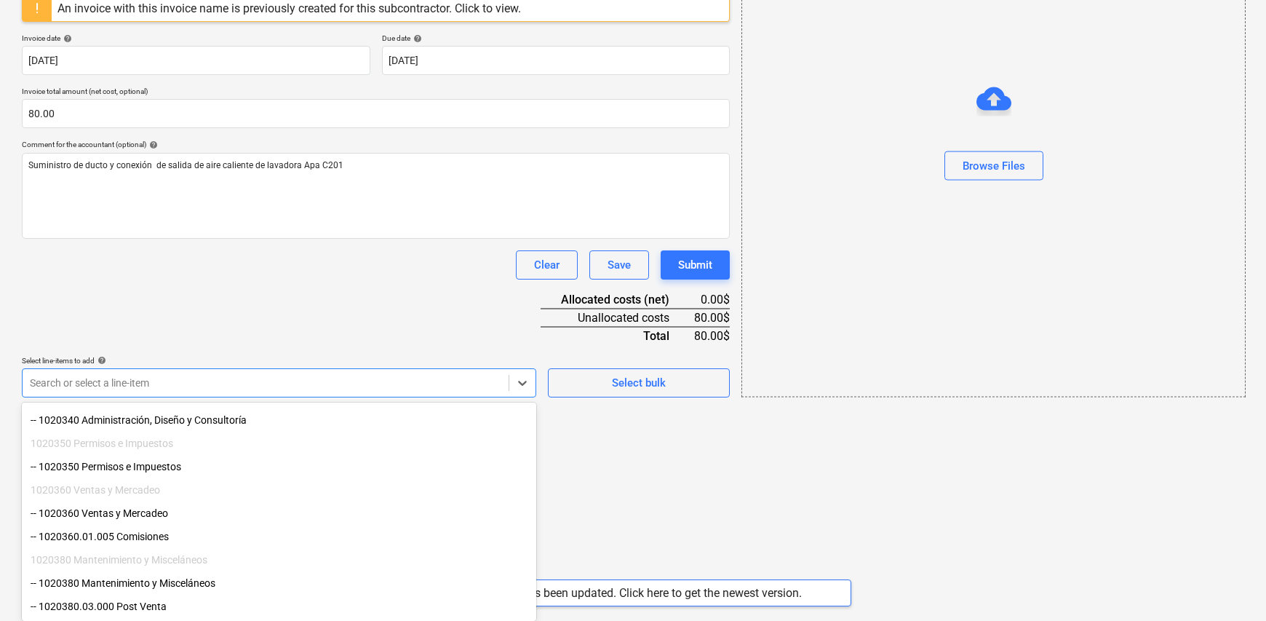
scroll to position [150, 0]
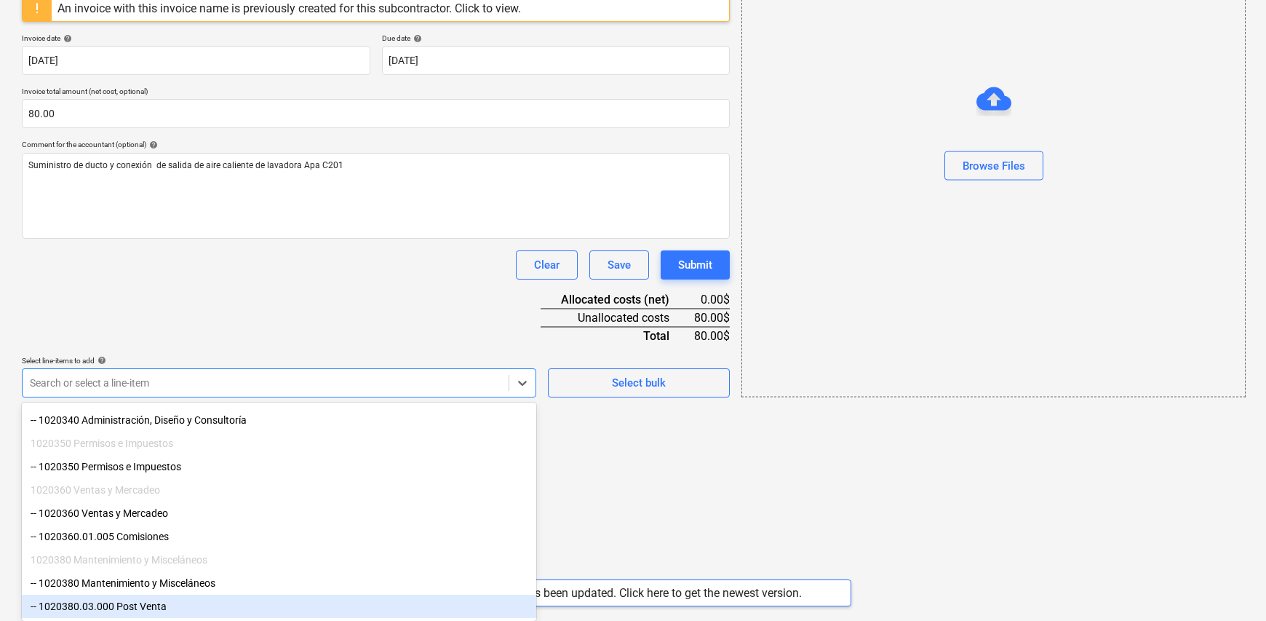
click at [202, 600] on div "-- 1020380.03.000 Post Venta" at bounding box center [279, 606] width 515 height 23
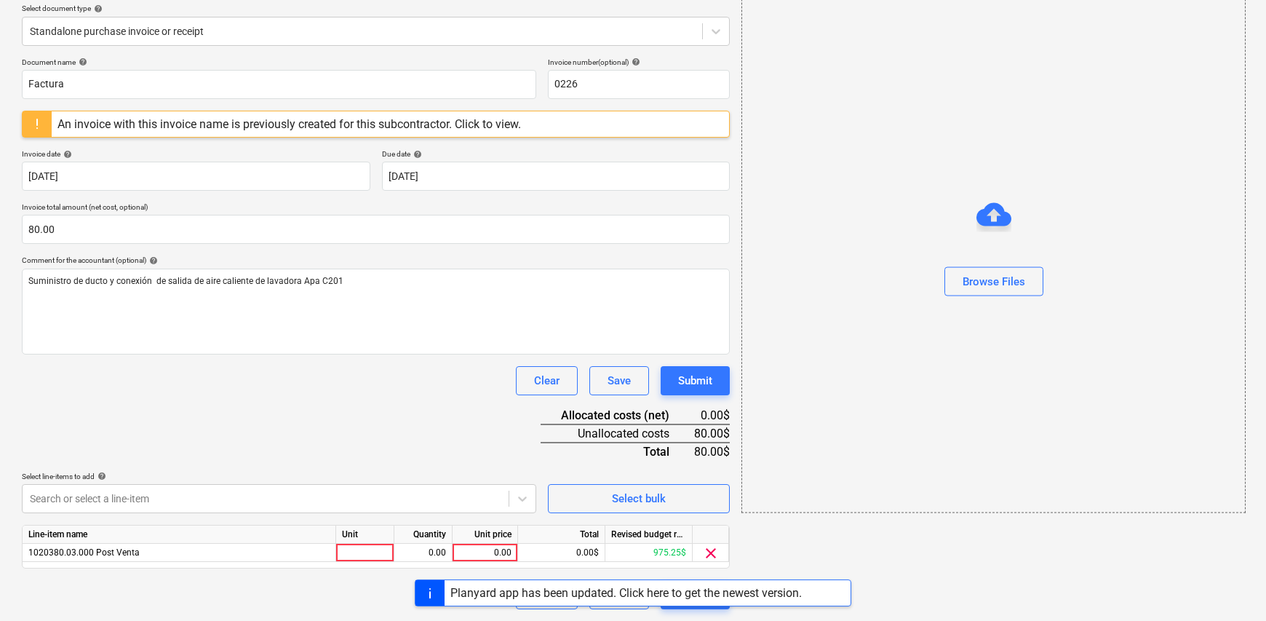
click at [861, 467] on div "add Browse Files" at bounding box center [993, 259] width 515 height 711
click at [370, 553] on div at bounding box center [365, 553] width 58 height 18
type input "1"
click at [421, 551] on div "0.00" at bounding box center [423, 553] width 46 height 18
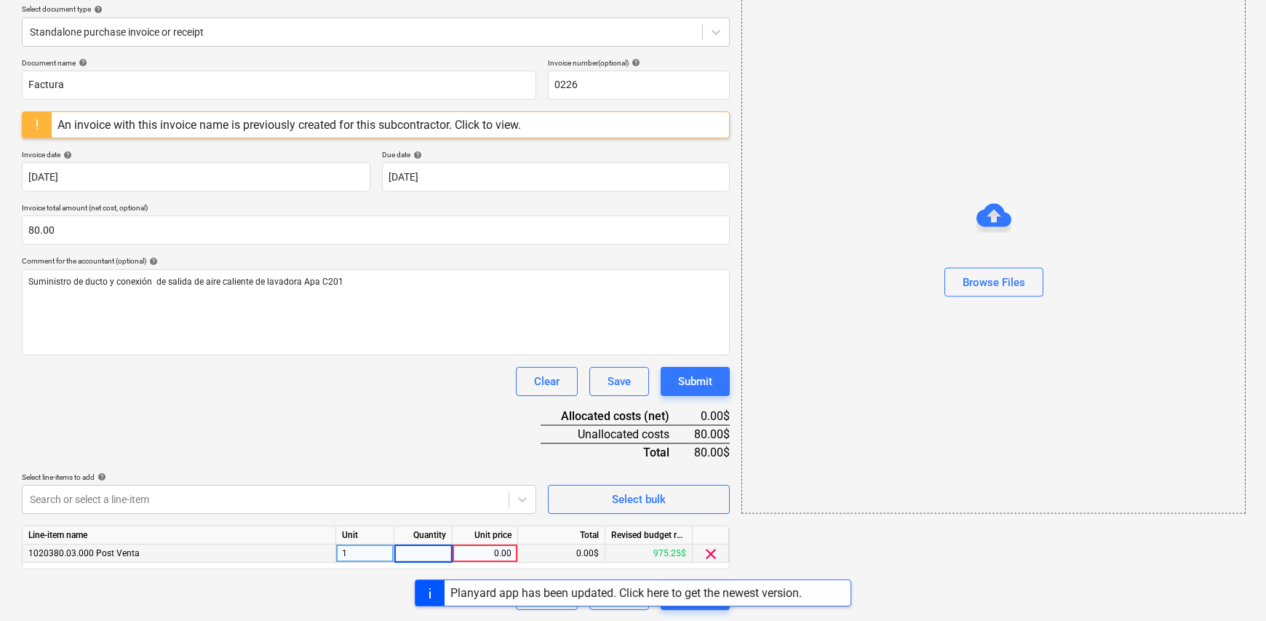
type input "1"
click at [464, 552] on div "0.00" at bounding box center [485, 553] width 53 height 18
type input "80.00"
click at [328, 394] on div "Clear Save Submit" at bounding box center [376, 381] width 708 height 29
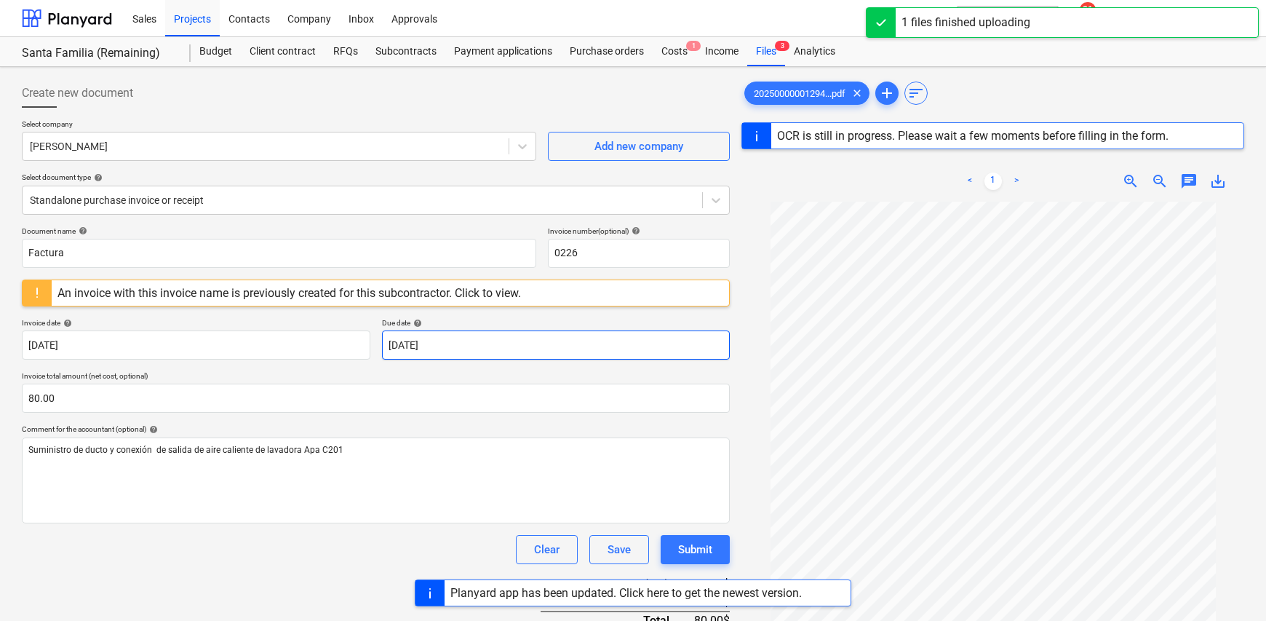
scroll to position [172, 0]
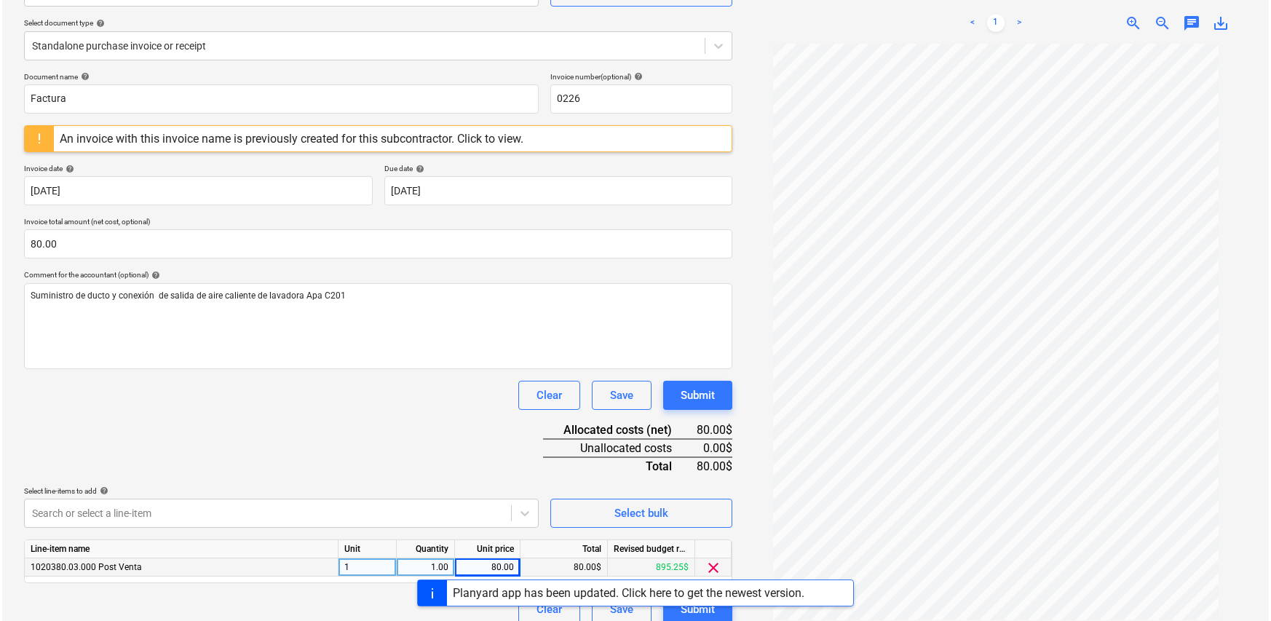
scroll to position [168, 0]
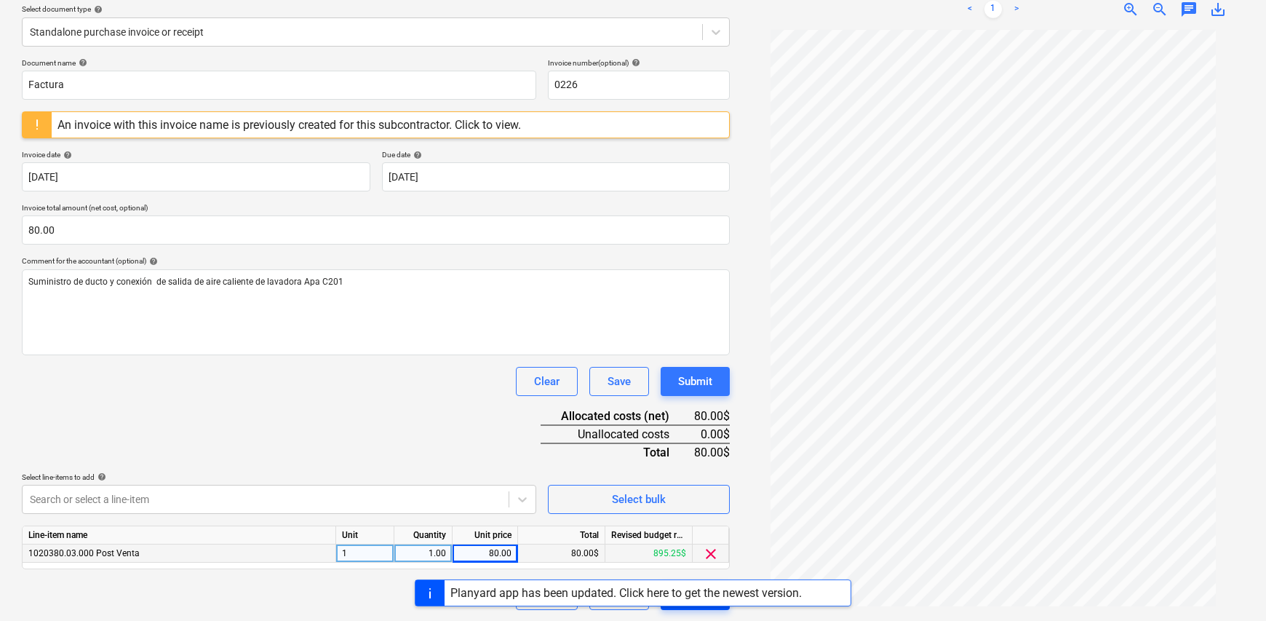
click at [699, 606] on button "Submit" at bounding box center [695, 595] width 69 height 29
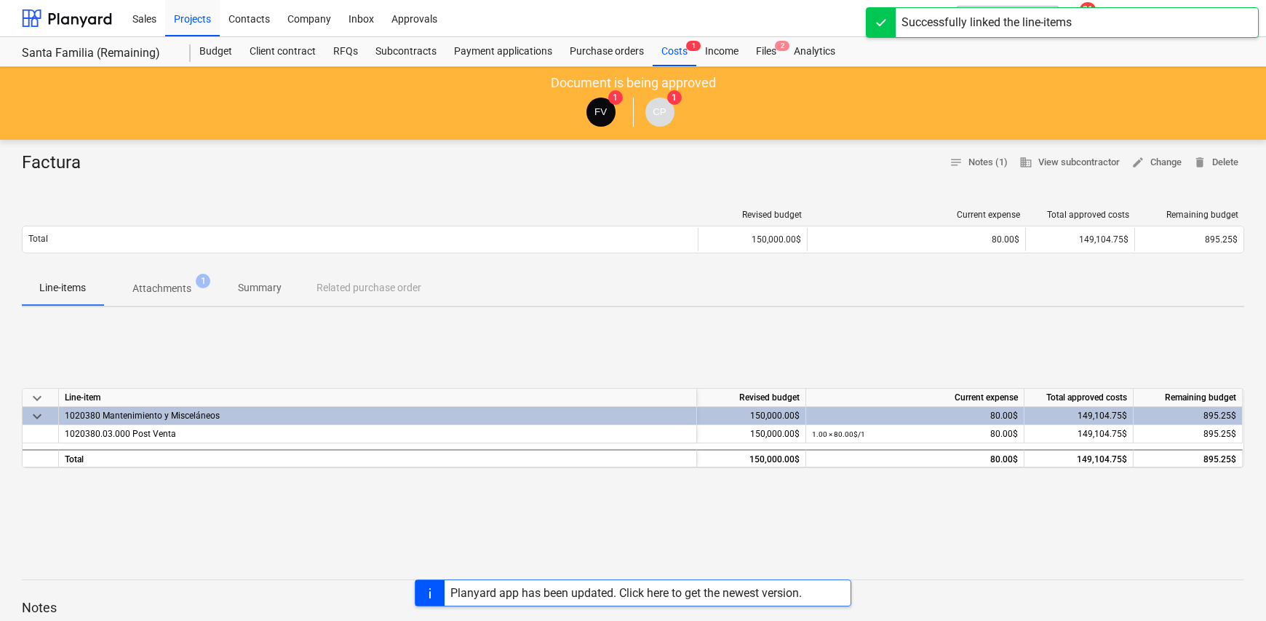
click at [817, 4] on div "Sales Projects Contacts Company Inbox Approvals" at bounding box center [497, 18] width 746 height 36
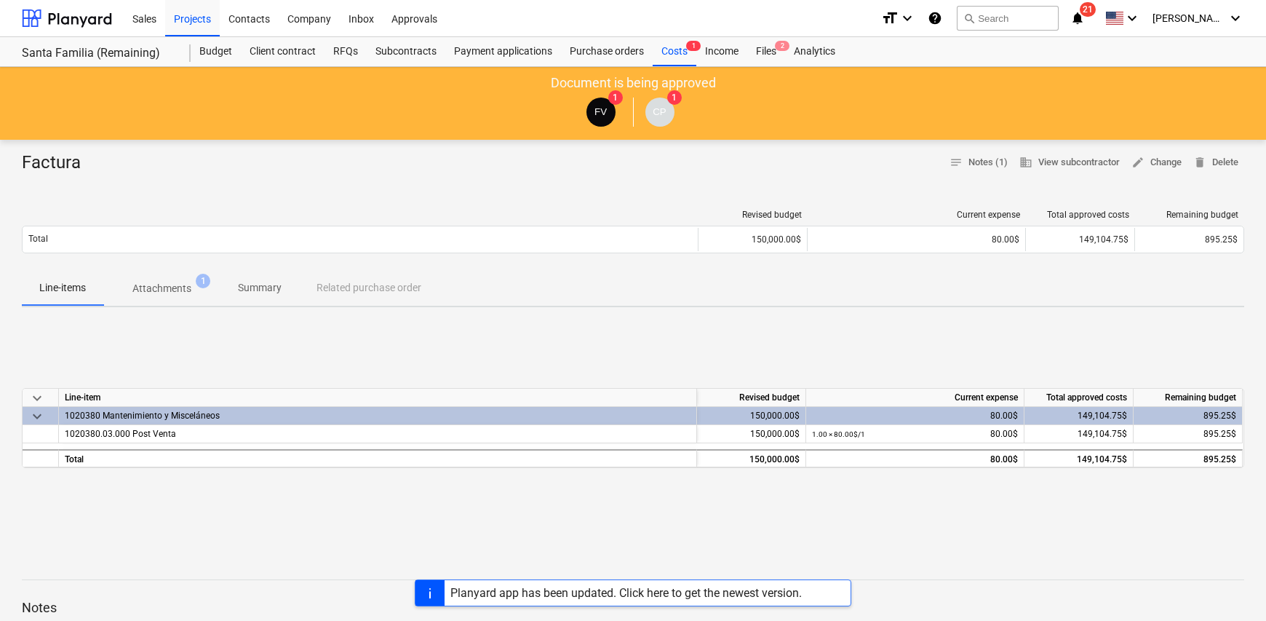
click at [1227, 24] on div "Project fetching failed" at bounding box center [1062, 15] width 393 height 31
click at [1236, 15] on div "Project fetching failed" at bounding box center [1062, 15] width 393 height 31
click at [1234, 21] on div "Project fetching failed" at bounding box center [1062, 15] width 393 height 31
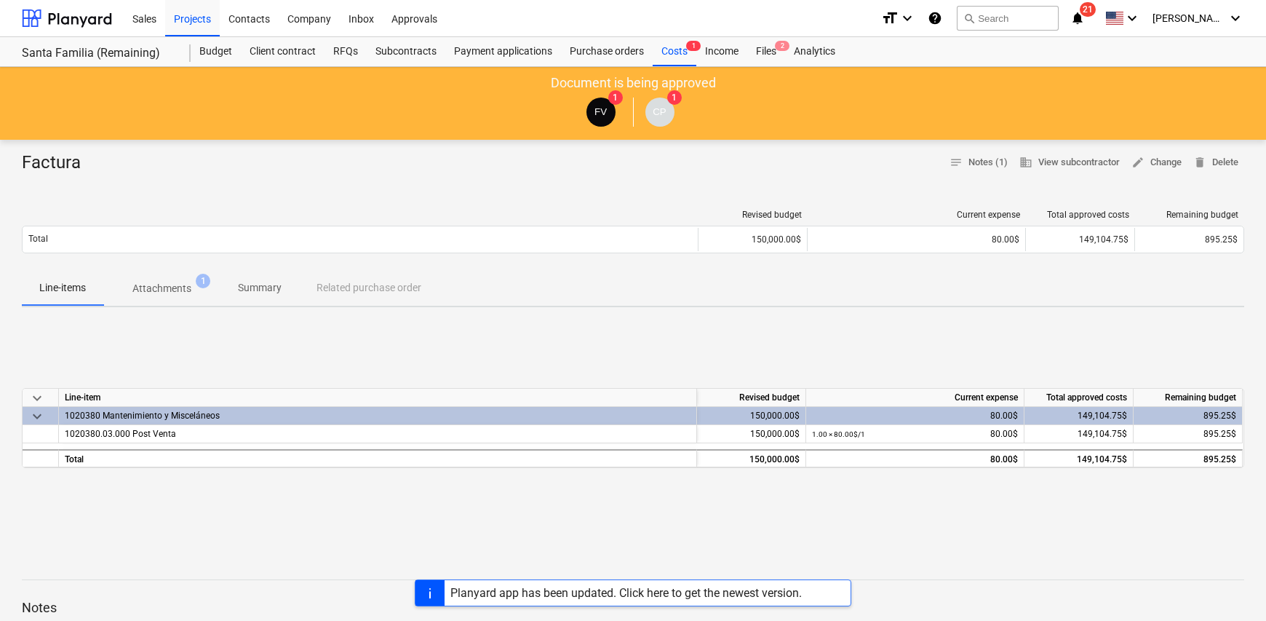
click at [1234, 21] on div "Project fetching failed" at bounding box center [1062, 15] width 393 height 31
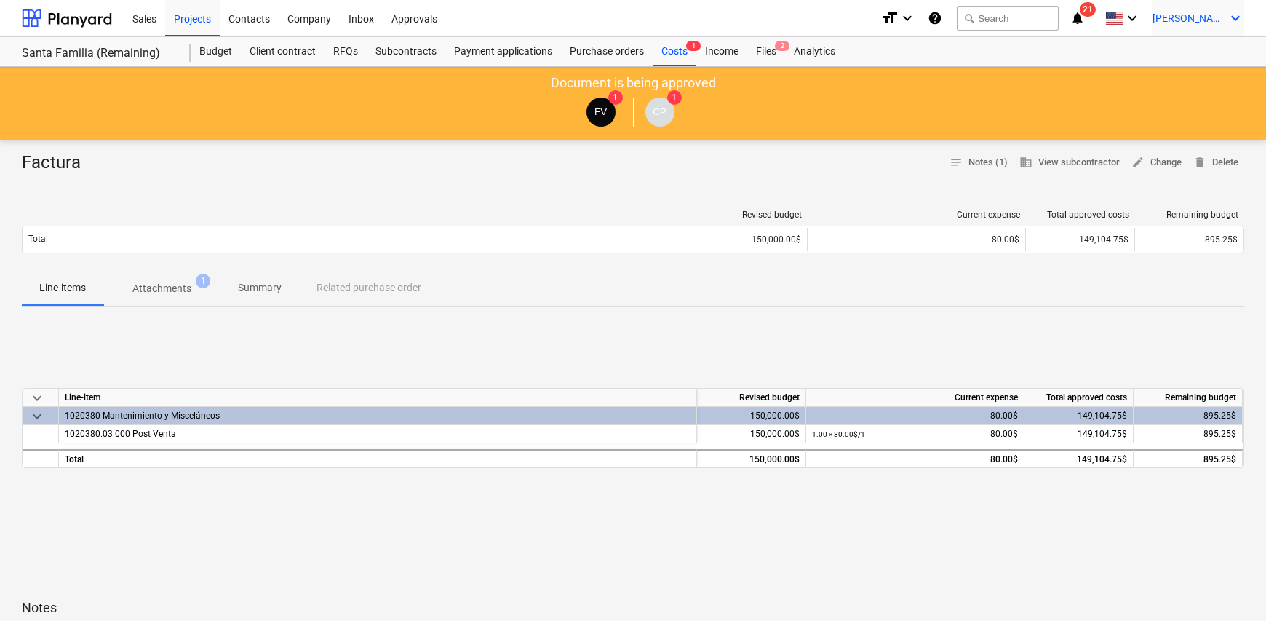
click at [1237, 16] on icon "keyboard_arrow_down" at bounding box center [1235, 17] width 17 height 17
click at [1208, 78] on div "Log out" at bounding box center [1200, 79] width 87 height 23
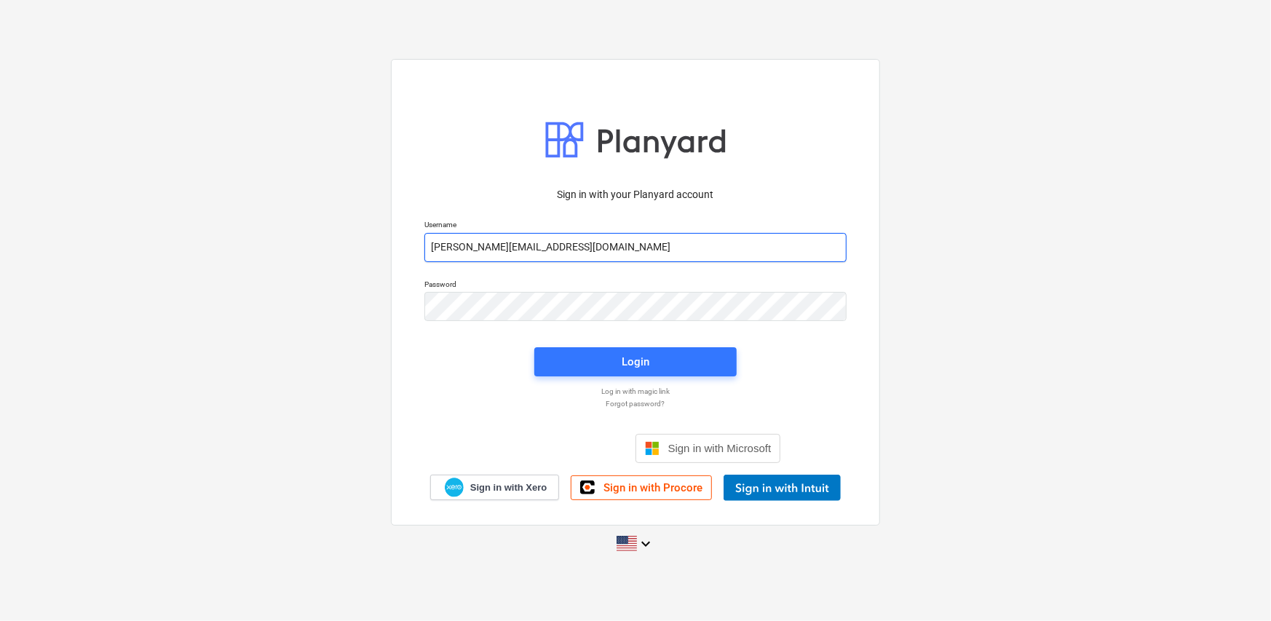
click at [587, 249] on input "[PERSON_NAME][EMAIL_ADDRESS][DOMAIN_NAME]" at bounding box center [635, 247] width 422 height 29
type input "fernando+l15@conservatoriosa.com"
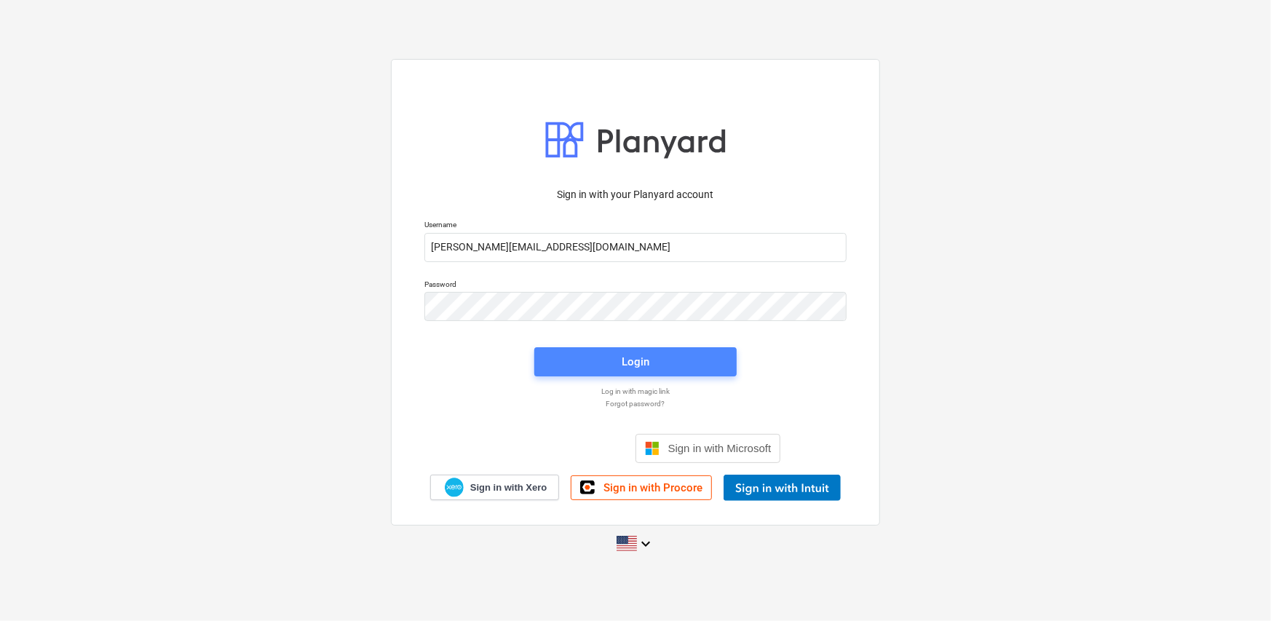
click at [683, 358] on span "Login" at bounding box center [635, 361] width 167 height 19
